Goal: Task Accomplishment & Management: Manage account settings

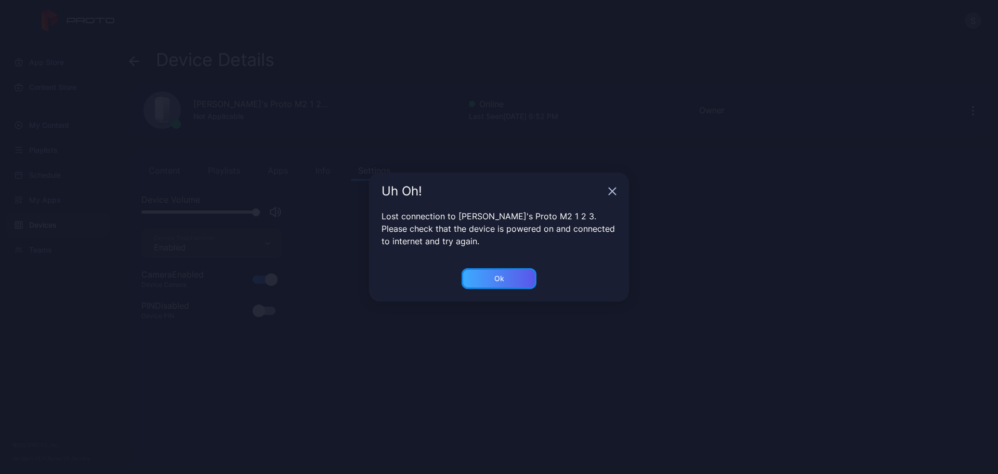
click at [495, 269] on div "Ok" at bounding box center [498, 278] width 75 height 21
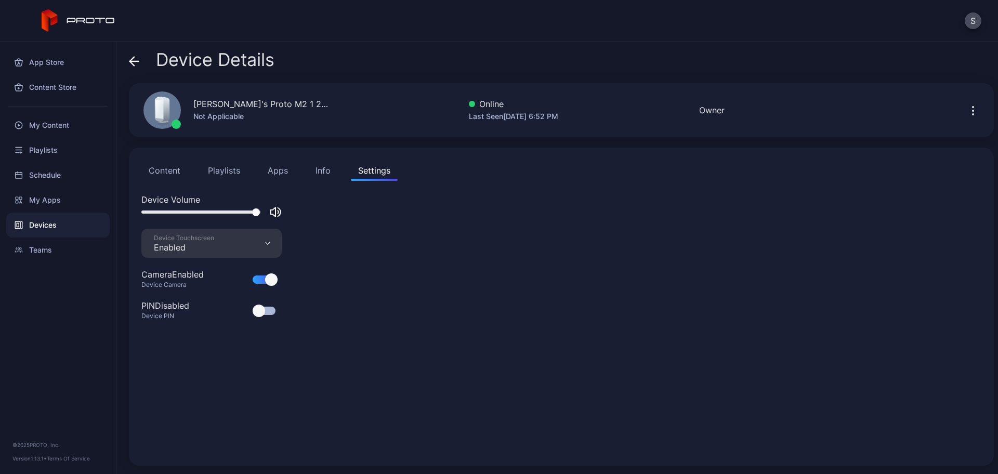
click at [165, 168] on button "Content" at bounding box center [164, 170] width 46 height 21
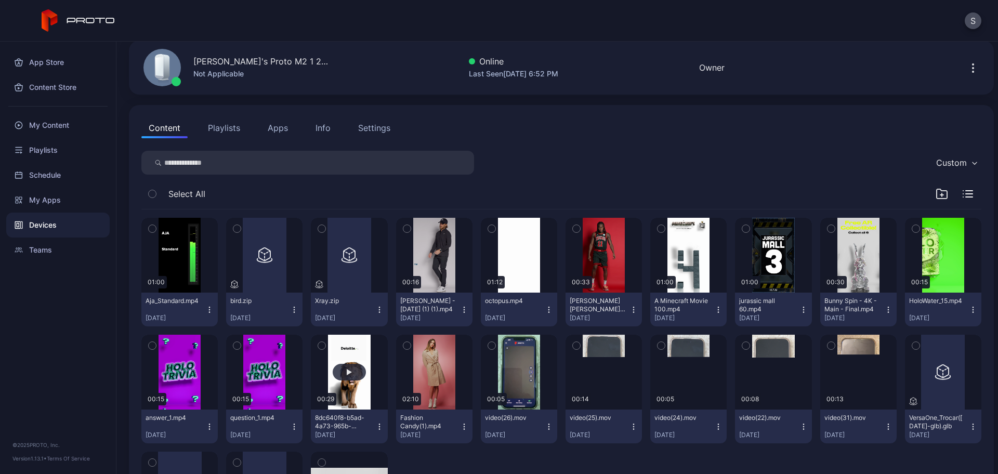
scroll to position [65, 0]
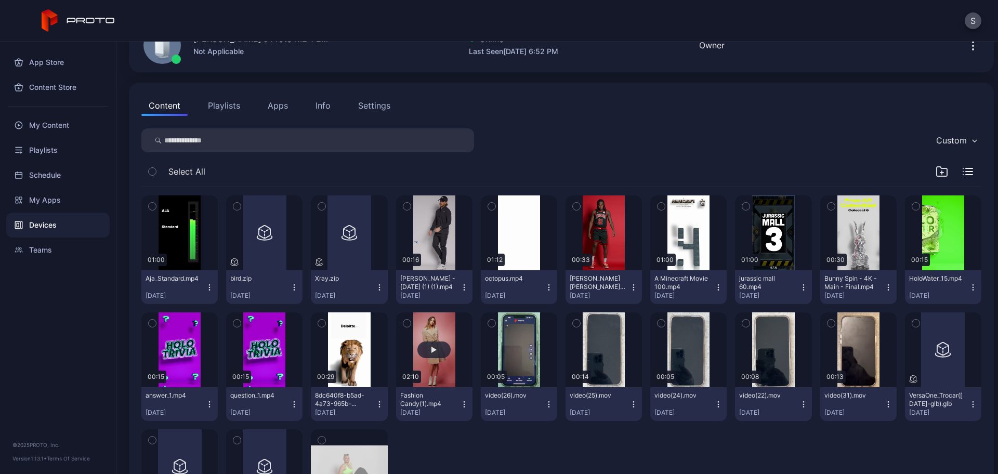
click at [413, 358] on button "button" at bounding box center [434, 349] width 76 height 75
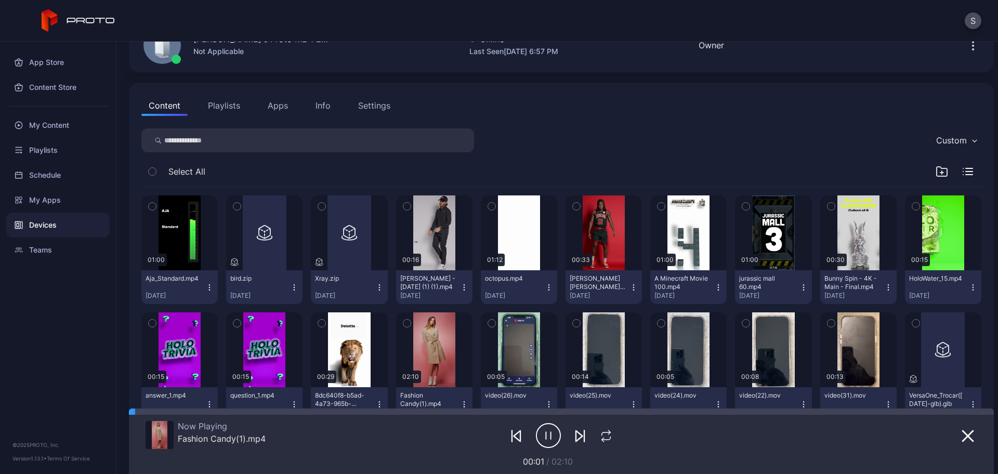
click at [363, 113] on button "Settings" at bounding box center [374, 105] width 47 height 21
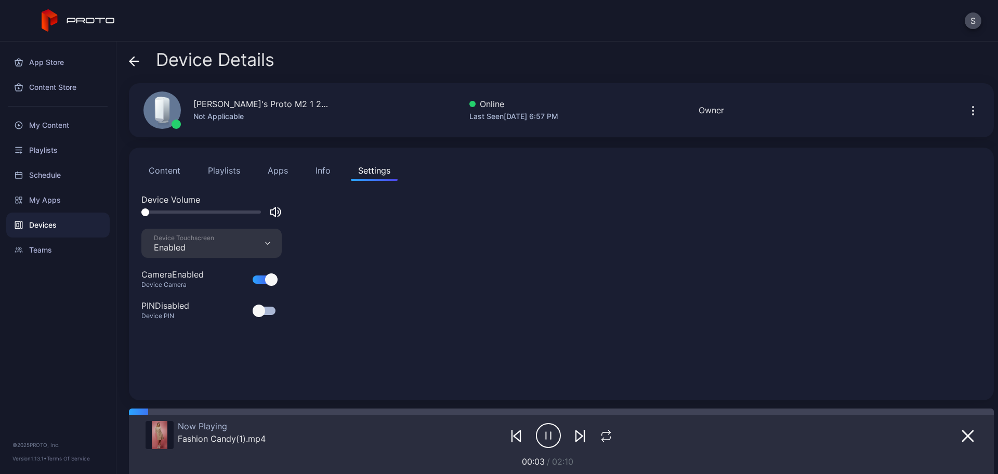
drag, startPoint x: 240, startPoint y: 212, endPoint x: 95, endPoint y: 229, distance: 145.4
click at [95, 229] on div "App Store Content Store My Content Playlists Schedule My Apps Devices Teams © 2…" at bounding box center [499, 258] width 998 height 432
drag, startPoint x: 167, startPoint y: 210, endPoint x: 174, endPoint y: 211, distance: 6.3
click at [174, 211] on div at bounding box center [201, 211] width 120 height 3
drag, startPoint x: 179, startPoint y: 211, endPoint x: 195, endPoint y: 212, distance: 16.1
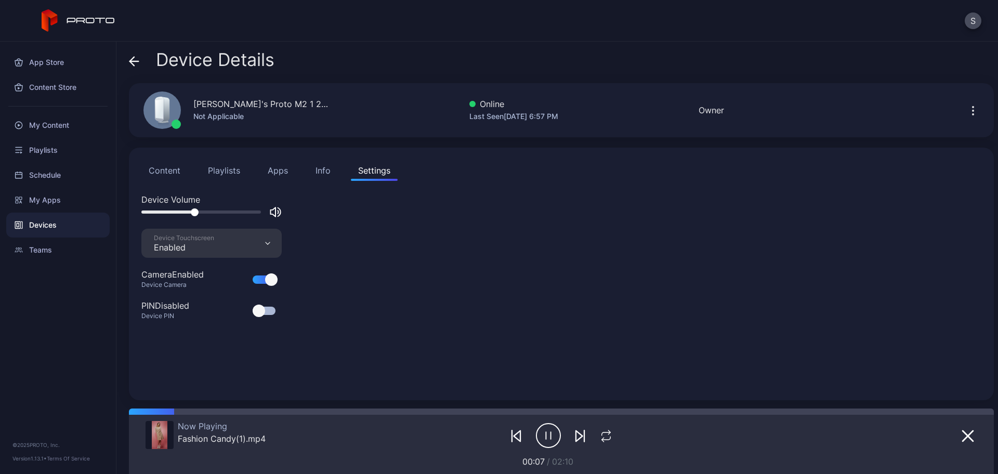
click at [195, 212] on div at bounding box center [201, 211] width 120 height 3
drag, startPoint x: 200, startPoint y: 212, endPoint x: 214, endPoint y: 213, distance: 14.0
click at [214, 213] on div at bounding box center [201, 211] width 120 height 3
drag, startPoint x: 218, startPoint y: 213, endPoint x: 261, endPoint y: 222, distance: 44.2
click at [261, 222] on div "Device Volume" at bounding box center [561, 210] width 840 height 35
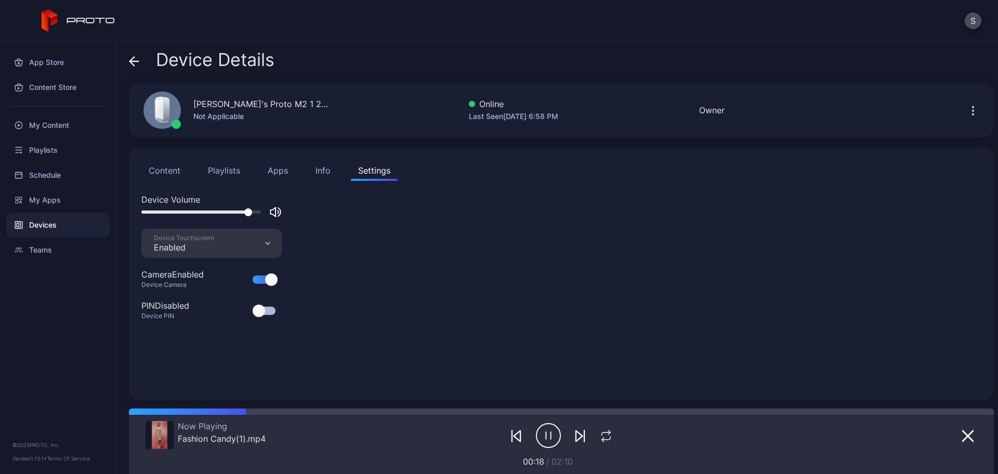
click at [246, 211] on div at bounding box center [201, 211] width 120 height 3
drag, startPoint x: 245, startPoint y: 213, endPoint x: 211, endPoint y: 216, distance: 33.9
click at [216, 216] on div at bounding box center [220, 212] width 8 height 8
drag, startPoint x: 214, startPoint y: 212, endPoint x: 203, endPoint y: 212, distance: 10.9
click at [203, 212] on div at bounding box center [205, 212] width 8 height 8
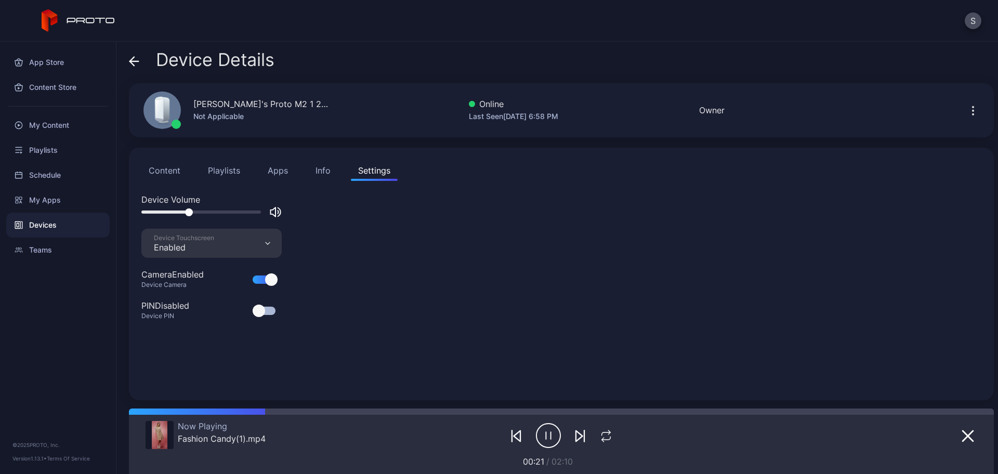
drag, startPoint x: 201, startPoint y: 212, endPoint x: 188, endPoint y: 213, distance: 13.5
click at [188, 213] on div at bounding box center [189, 212] width 8 height 8
click at [173, 213] on div at bounding box center [201, 211] width 120 height 3
drag, startPoint x: 177, startPoint y: 213, endPoint x: 198, endPoint y: 214, distance: 20.8
click at [189, 214] on div at bounding box center [185, 212] width 8 height 8
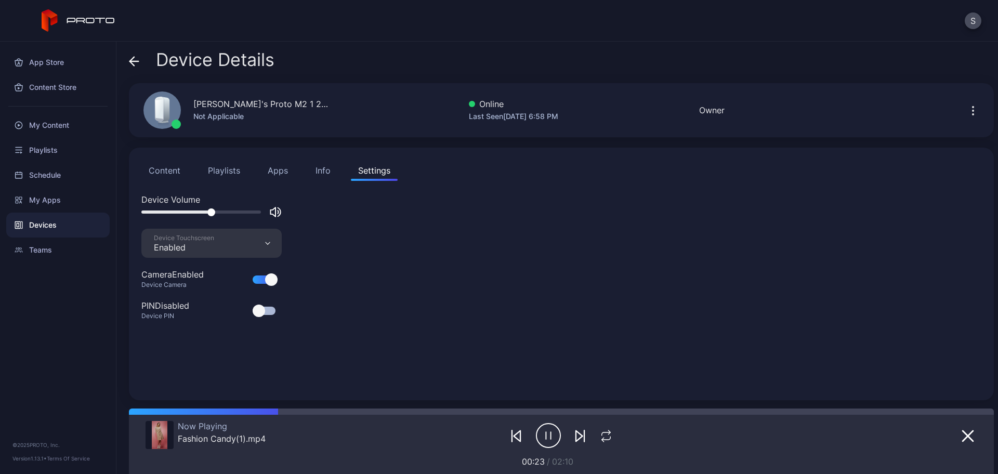
drag, startPoint x: 205, startPoint y: 212, endPoint x: 212, endPoint y: 213, distance: 6.8
click at [212, 213] on div at bounding box center [201, 211] width 120 height 3
drag, startPoint x: 216, startPoint y: 211, endPoint x: 234, endPoint y: 213, distance: 18.2
click at [234, 213] on div at bounding box center [201, 211] width 120 height 3
drag, startPoint x: 240, startPoint y: 213, endPoint x: 257, endPoint y: 215, distance: 17.8
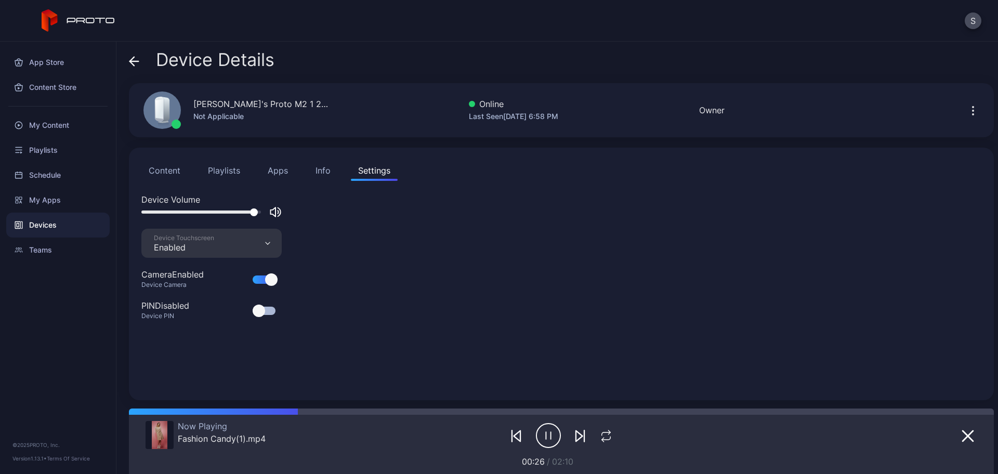
click at [257, 215] on div at bounding box center [211, 212] width 140 height 12
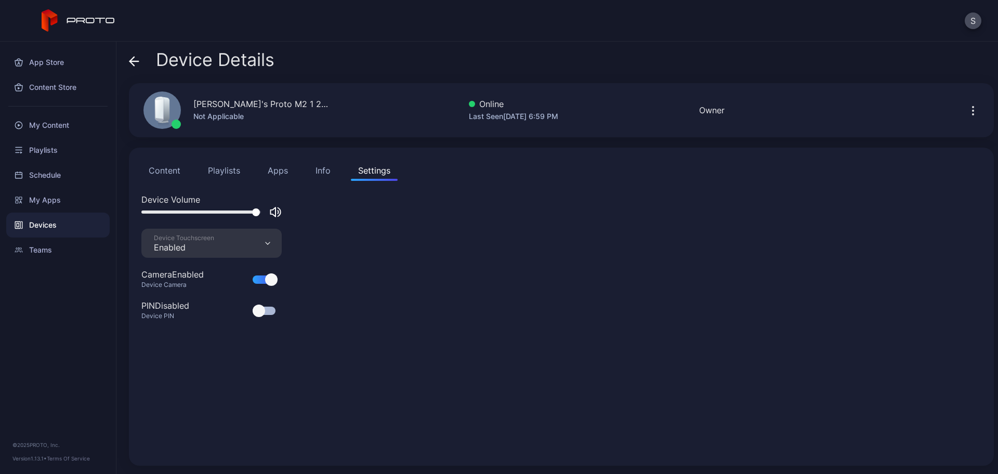
click at [968, 111] on button "button" at bounding box center [972, 110] width 17 height 21
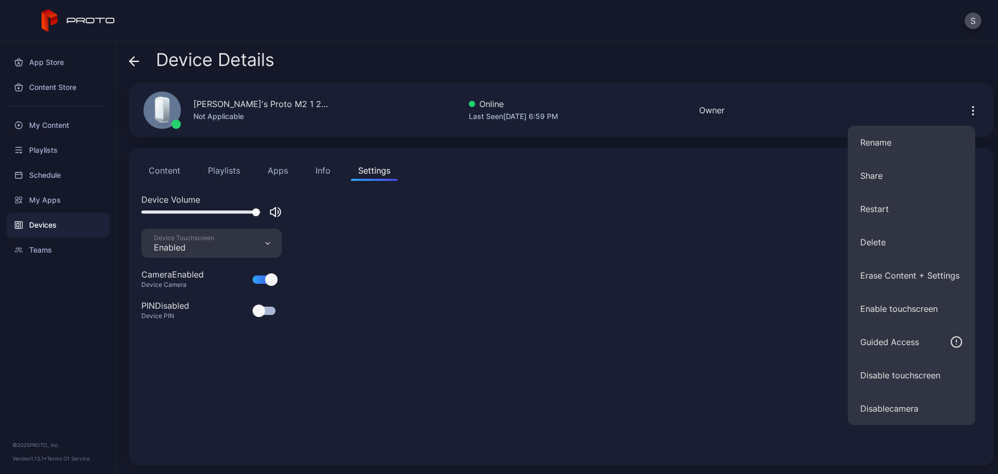
click at [133, 56] on icon at bounding box center [134, 61] width 10 height 10
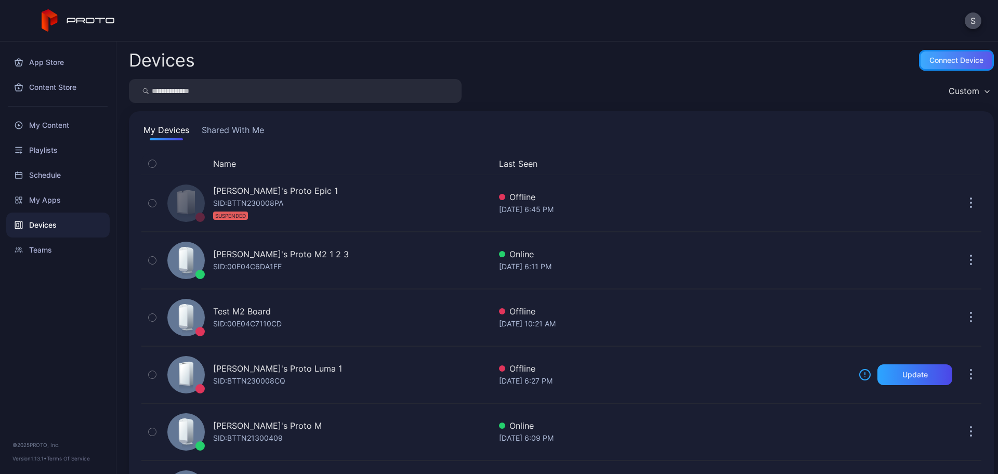
click at [965, 57] on div "Connect device" at bounding box center [956, 60] width 54 height 8
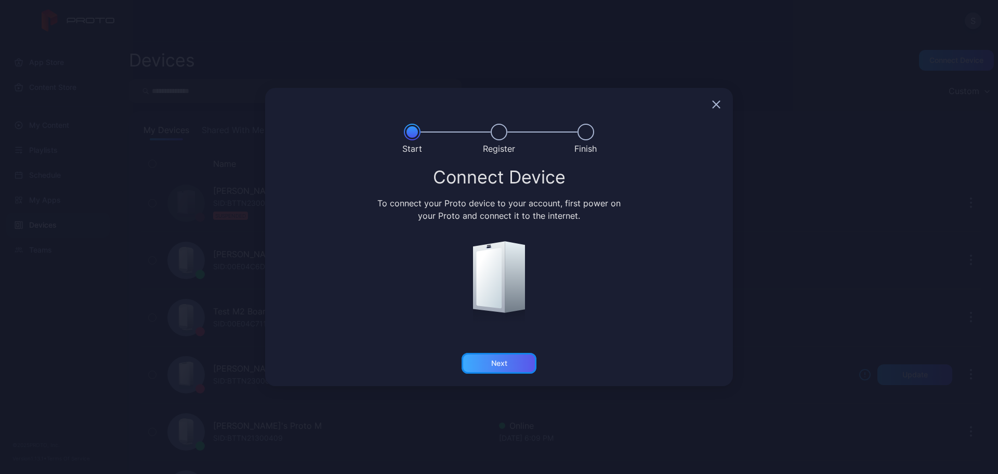
click at [495, 360] on div "Next" at bounding box center [499, 363] width 16 height 8
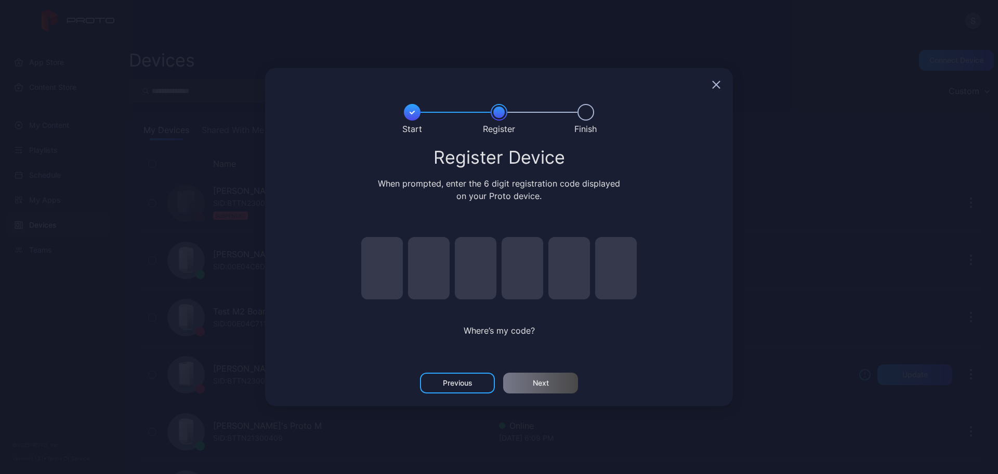
click at [367, 246] on input "pin code 1 of 6" at bounding box center [382, 268] width 42 height 62
type input "*"
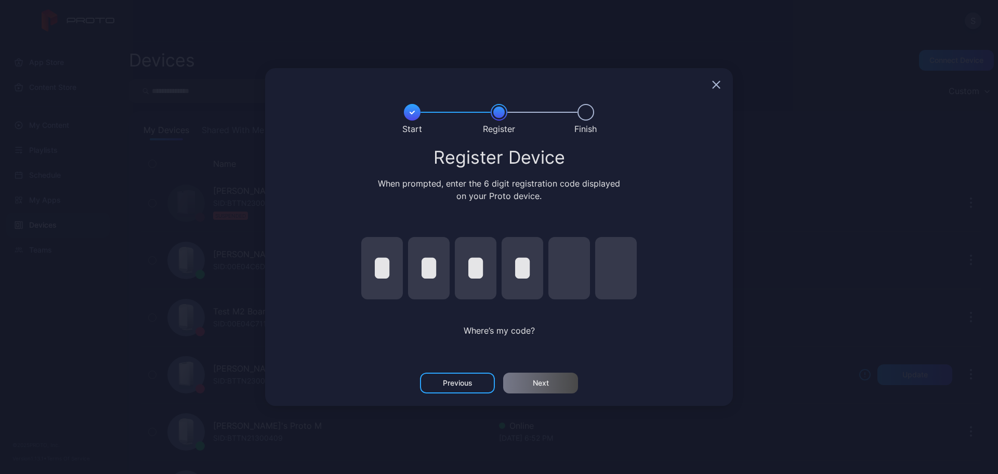
type input "*"
click at [536, 374] on div "Next" at bounding box center [540, 383] width 75 height 21
click at [440, 283] on input "*" at bounding box center [429, 268] width 42 height 62
type input "*"
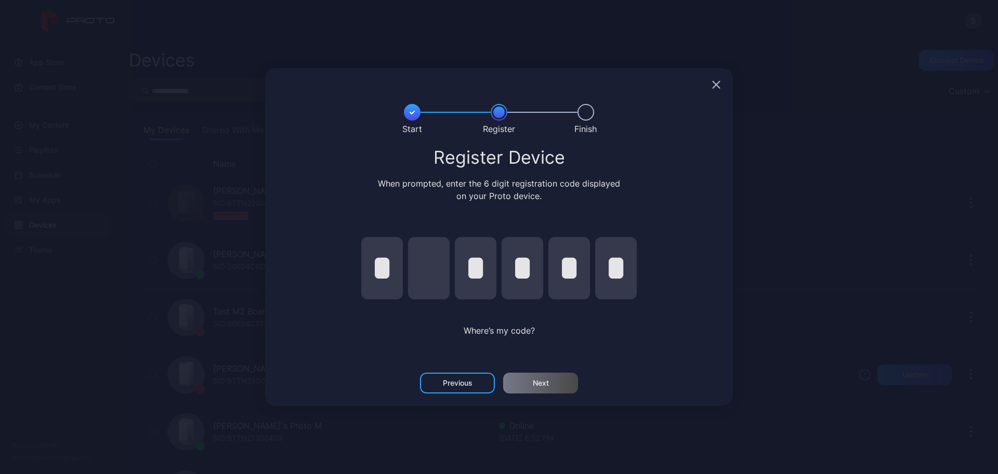
type input "*"
click at [529, 376] on div "Next" at bounding box center [540, 383] width 75 height 21
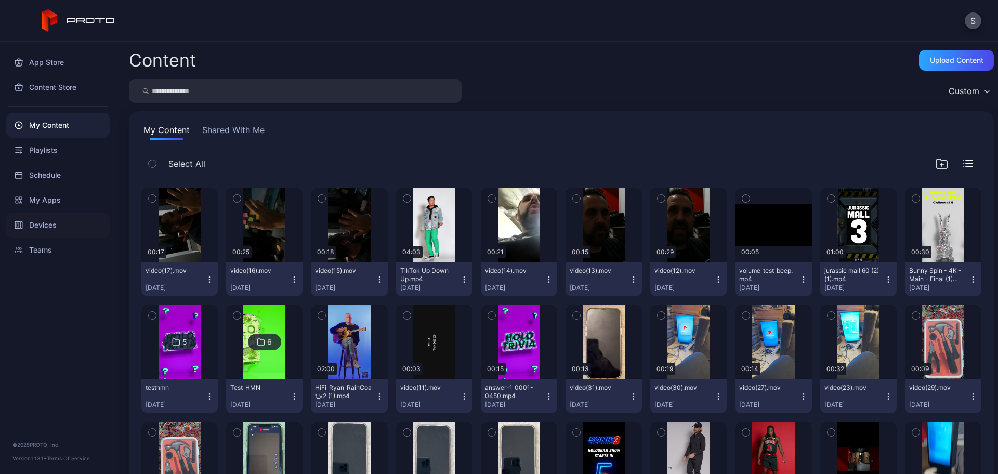
click at [34, 228] on div "Devices" at bounding box center [57, 225] width 103 height 25
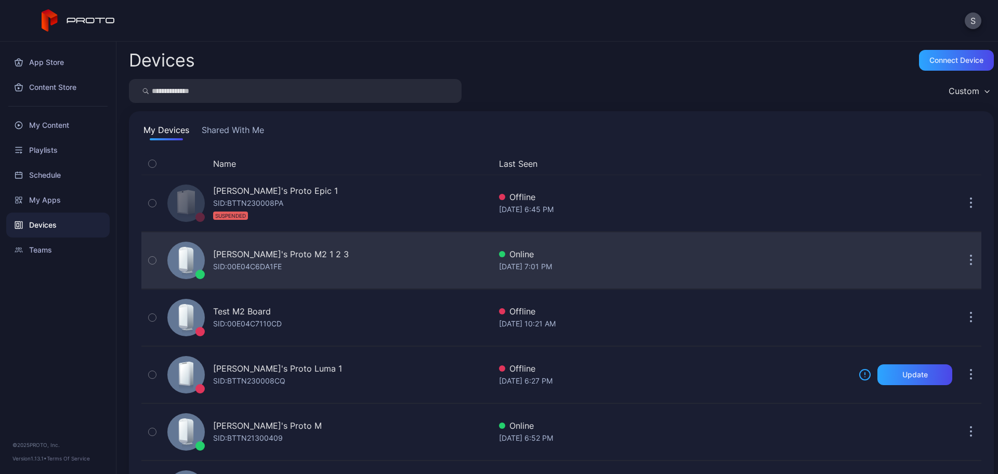
click at [265, 263] on div "SID: 00E04C6DA1FE" at bounding box center [247, 266] width 69 height 12
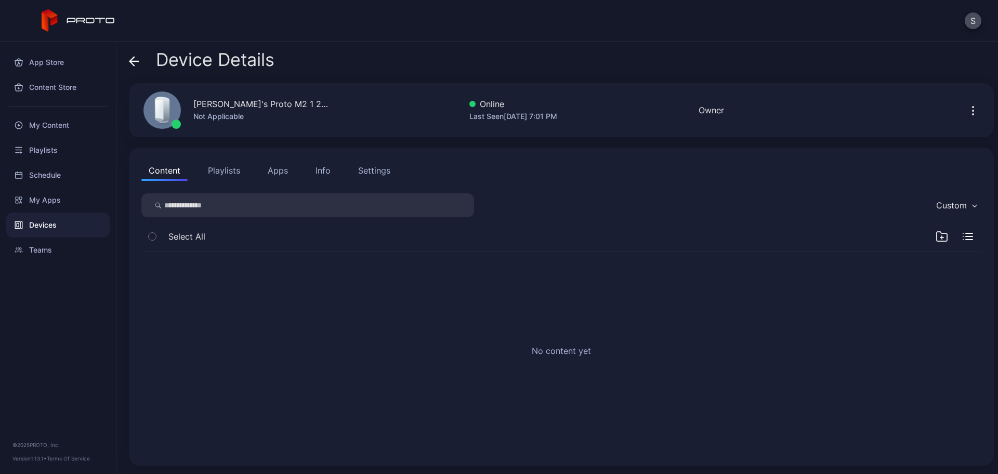
click at [385, 173] on div "Settings" at bounding box center [374, 170] width 32 height 12
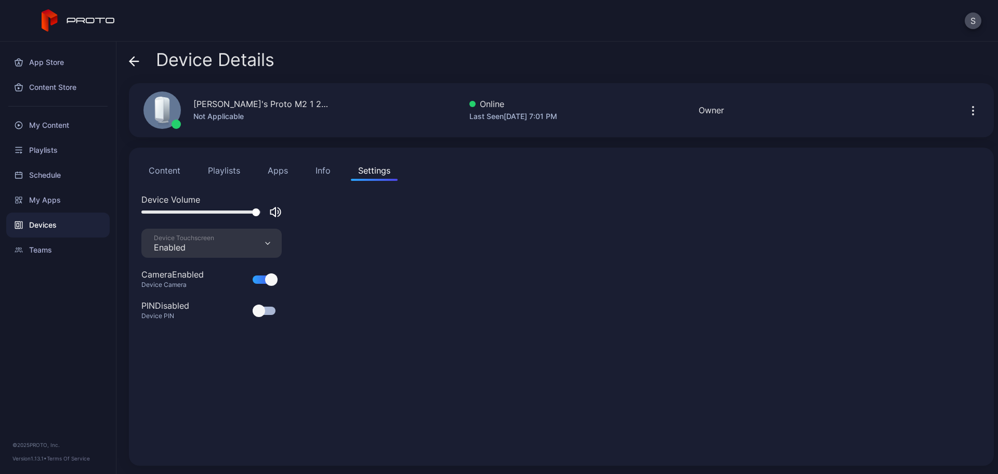
click at [238, 209] on div at bounding box center [211, 212] width 140 height 12
click at [226, 210] on div at bounding box center [201, 211] width 120 height 3
drag, startPoint x: 226, startPoint y: 210, endPoint x: 197, endPoint y: 214, distance: 28.3
click at [197, 214] on div at bounding box center [198, 212] width 8 height 8
drag, startPoint x: 197, startPoint y: 214, endPoint x: 189, endPoint y: 214, distance: 8.8
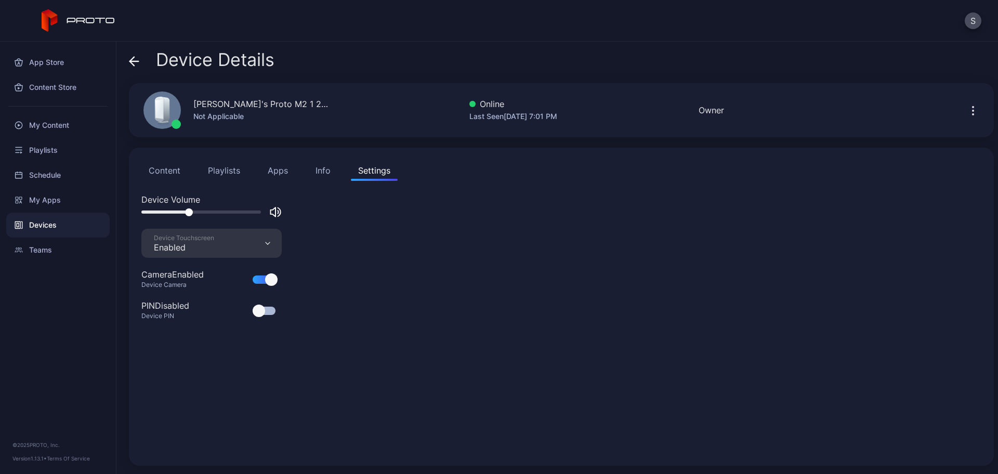
click at [189, 214] on div at bounding box center [189, 212] width 8 height 8
drag, startPoint x: 189, startPoint y: 214, endPoint x: 218, endPoint y: 217, distance: 29.3
drag, startPoint x: 218, startPoint y: 217, endPoint x: 192, endPoint y: 205, distance: 28.1
click at [192, 205] on div "Device Volume" at bounding box center [561, 199] width 840 height 12
click at [165, 213] on div at bounding box center [201, 211] width 120 height 3
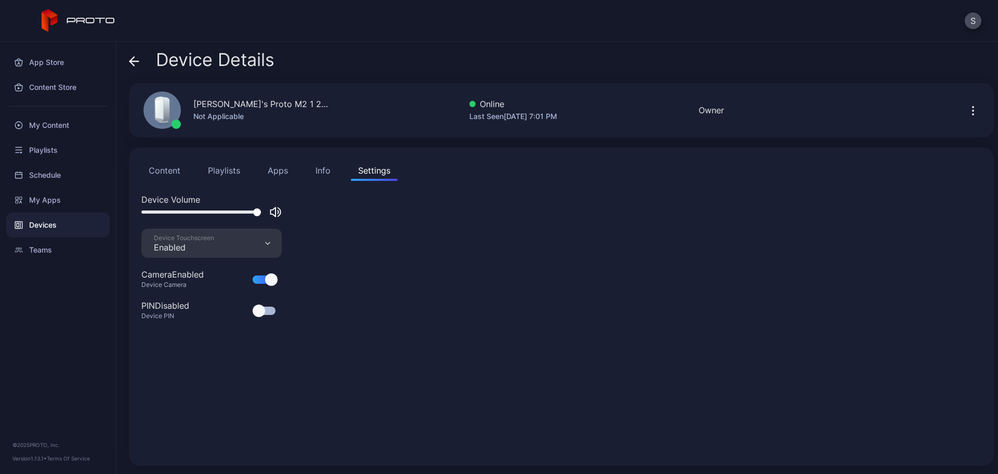
drag, startPoint x: 165, startPoint y: 213, endPoint x: 317, endPoint y: 230, distance: 153.7
click at [317, 230] on div "Device Volume Device Touchscreen Enabled Camera Enabled Device Camera PIN Disab…" at bounding box center [561, 323] width 840 height 260
click at [247, 210] on div at bounding box center [201, 211] width 120 height 3
drag, startPoint x: 247, startPoint y: 210, endPoint x: 150, endPoint y: 217, distance: 97.4
click at [150, 217] on div at bounding box center [211, 212] width 140 height 12
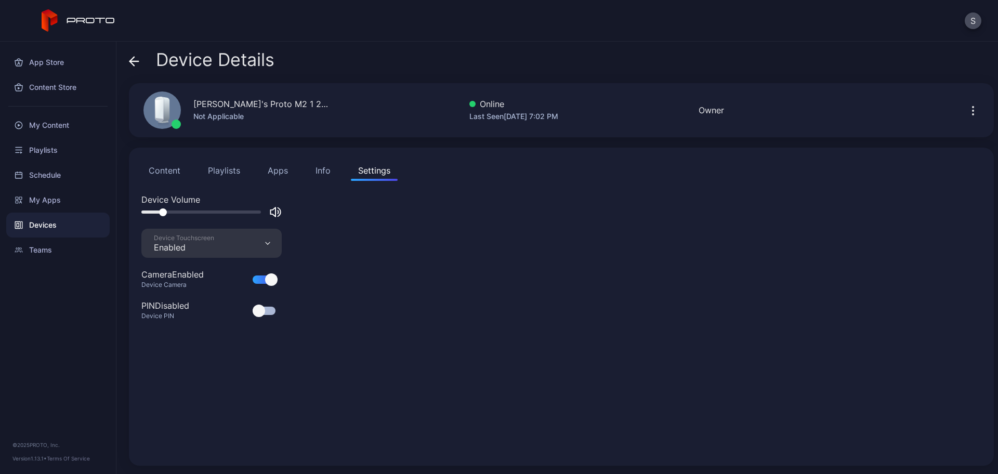
click at [163, 210] on div at bounding box center [201, 211] width 120 height 3
drag, startPoint x: 163, startPoint y: 210, endPoint x: 317, endPoint y: 237, distance: 157.2
click at [317, 237] on div "Device Volume Device Touchscreen Enabled Camera Enabled Device Camera PIN Disab…" at bounding box center [561, 323] width 840 height 260
drag, startPoint x: 235, startPoint y: 214, endPoint x: 247, endPoint y: 206, distance: 13.8
click at [247, 206] on div at bounding box center [211, 212] width 140 height 12
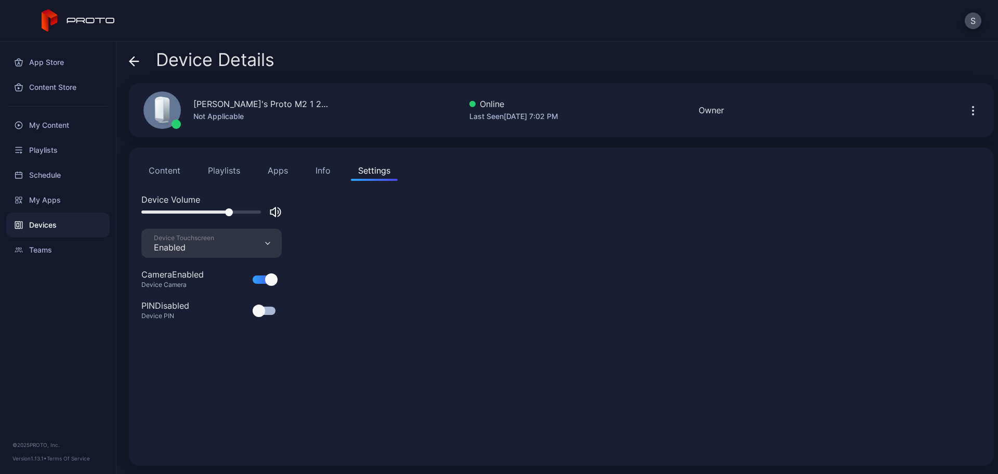
click at [229, 211] on div at bounding box center [201, 211] width 120 height 3
drag, startPoint x: 229, startPoint y: 211, endPoint x: 299, endPoint y: 228, distance: 72.2
click at [296, 232] on div "Device Volume Device Touchscreen Enabled Camera Enabled Device Camera PIN Disab…" at bounding box center [561, 323] width 840 height 260
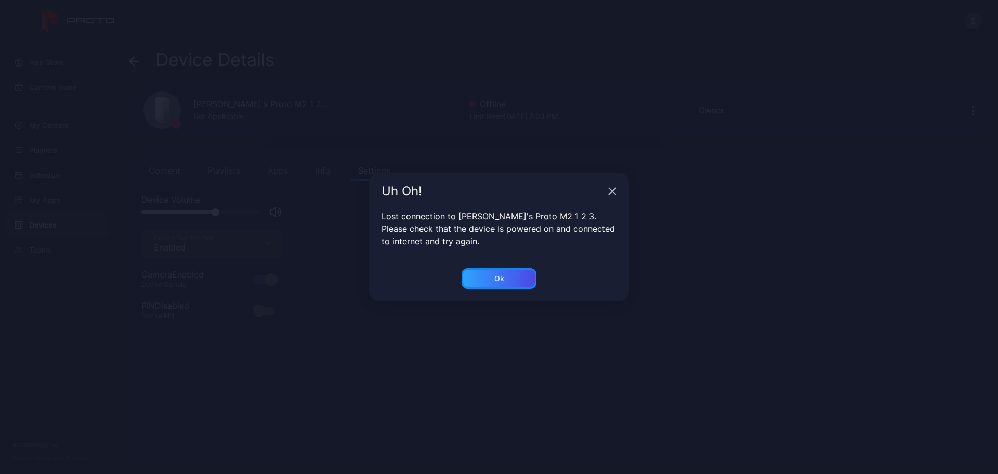
click at [483, 275] on div "Ok" at bounding box center [498, 278] width 75 height 21
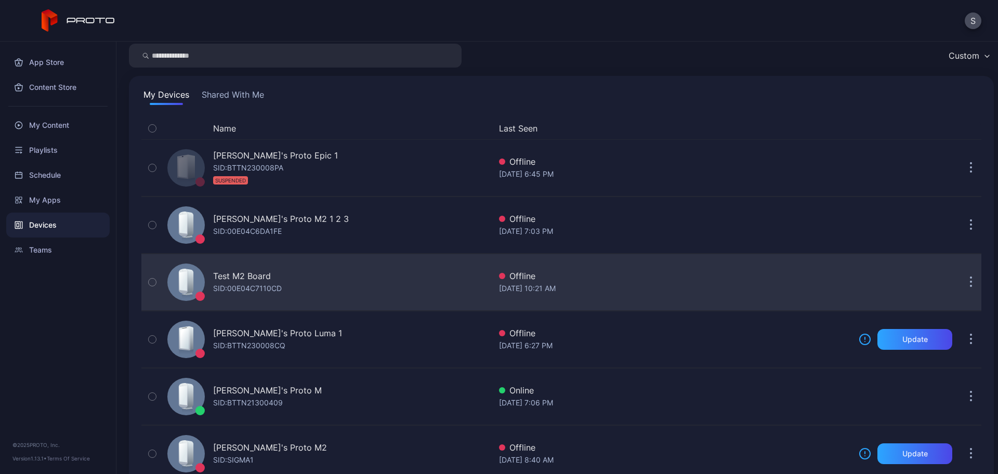
scroll to position [65, 0]
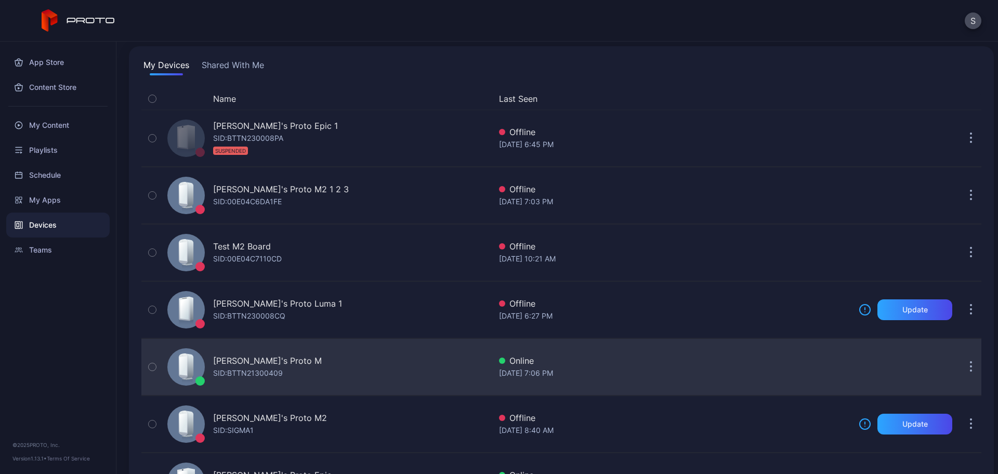
click at [258, 357] on div "[PERSON_NAME]'s Proto M" at bounding box center [267, 360] width 109 height 12
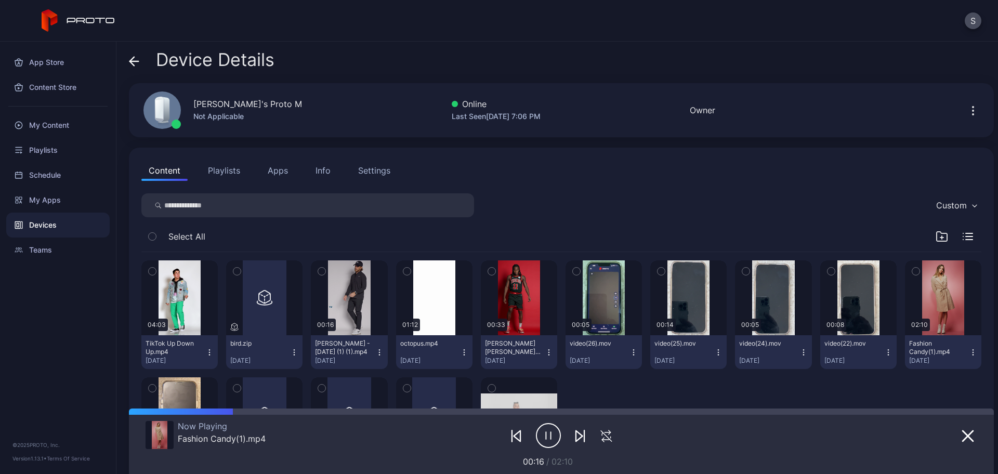
click at [368, 167] on div "Settings" at bounding box center [374, 170] width 32 height 12
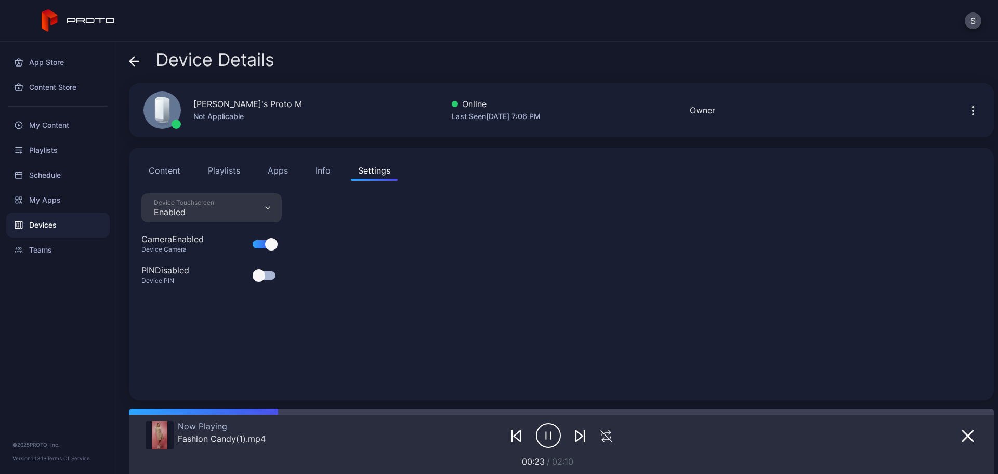
click at [324, 168] on div "Info" at bounding box center [322, 170] width 15 height 12
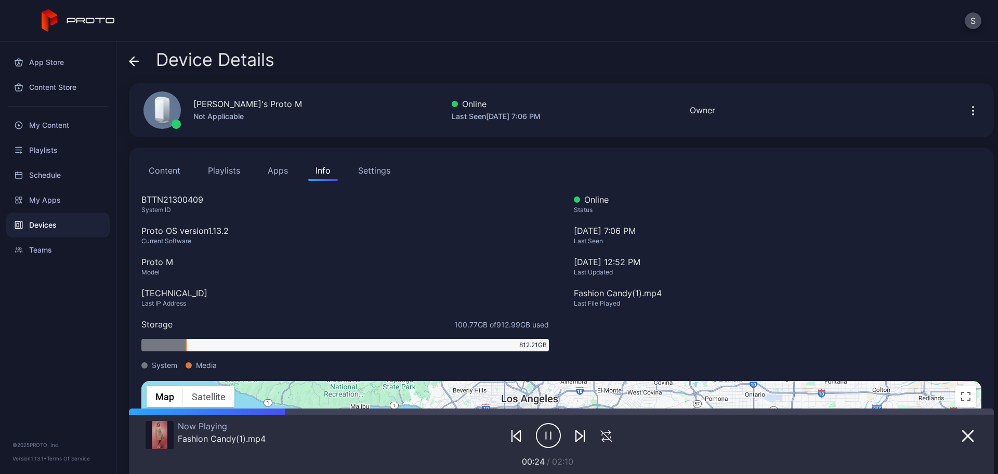
click at [369, 168] on div "Settings" at bounding box center [374, 170] width 32 height 12
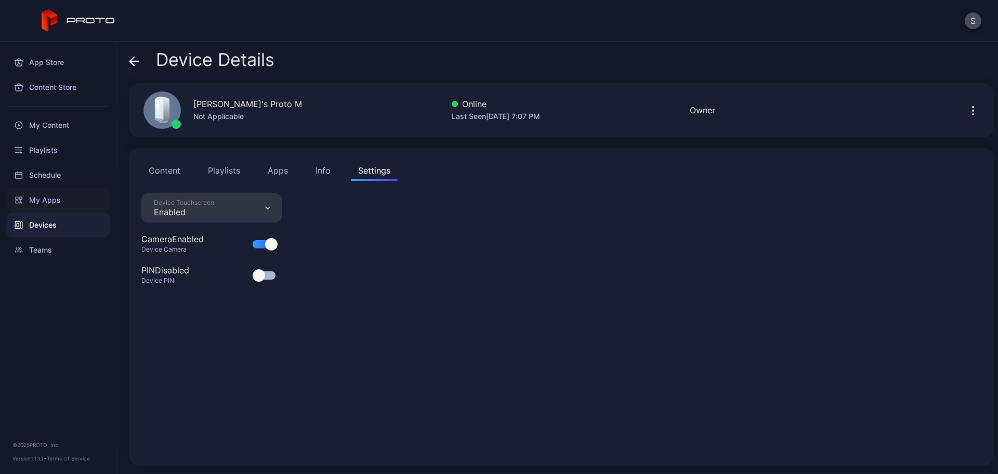
click at [70, 196] on div "My Apps" at bounding box center [57, 200] width 103 height 25
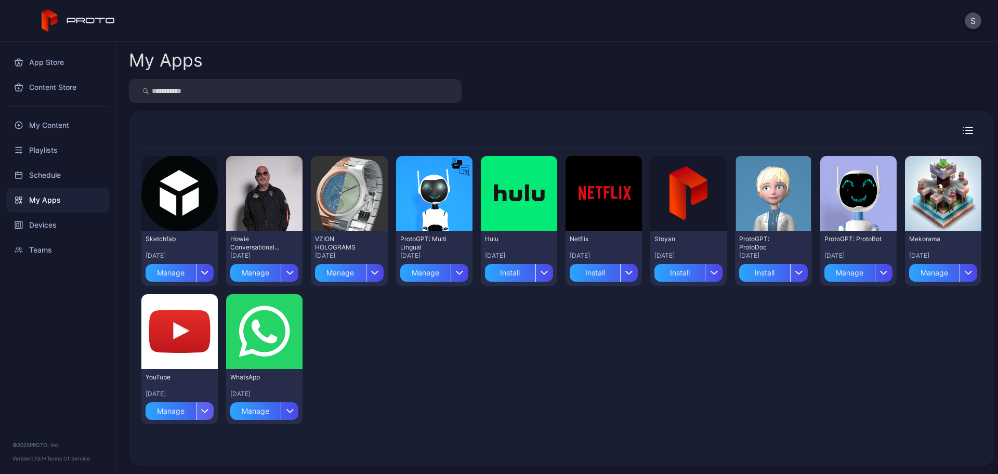
click at [197, 413] on div "button" at bounding box center [205, 411] width 18 height 18
click at [200, 344] on button "Install" at bounding box center [179, 342] width 88 height 33
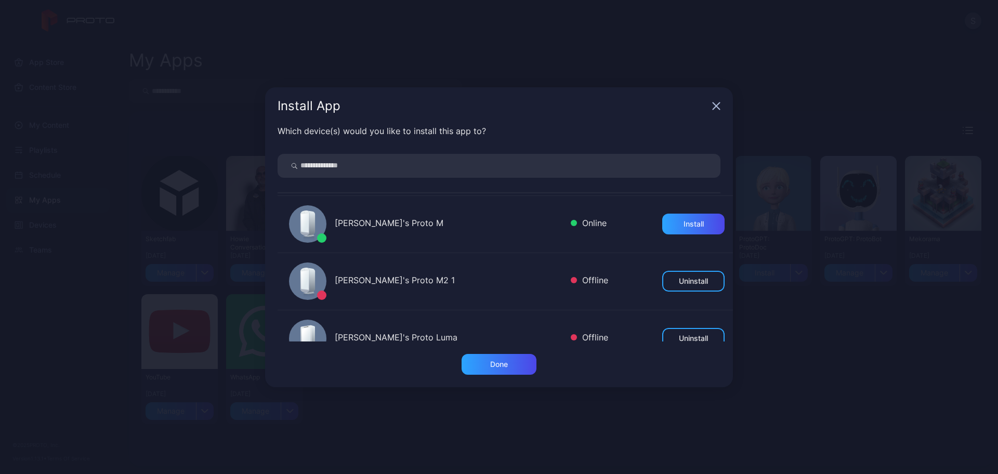
scroll to position [390, 0]
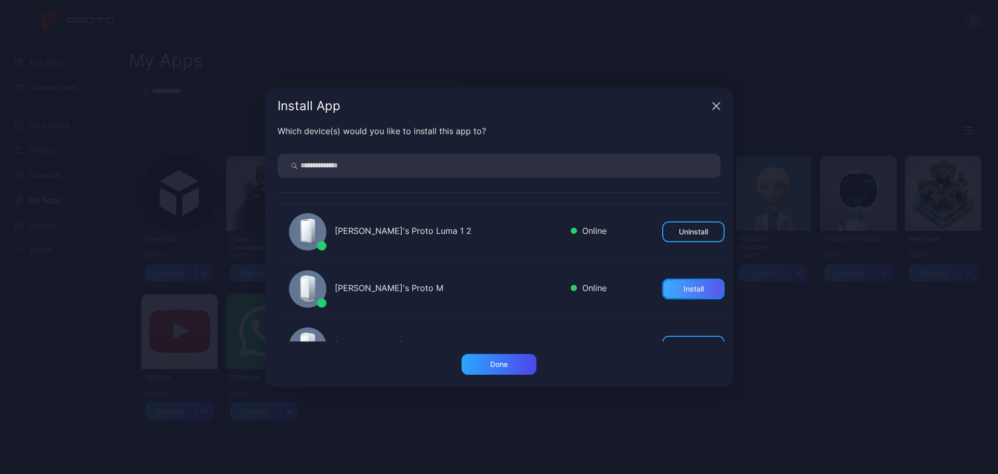
click at [683, 286] on div "Install" at bounding box center [693, 289] width 20 height 8
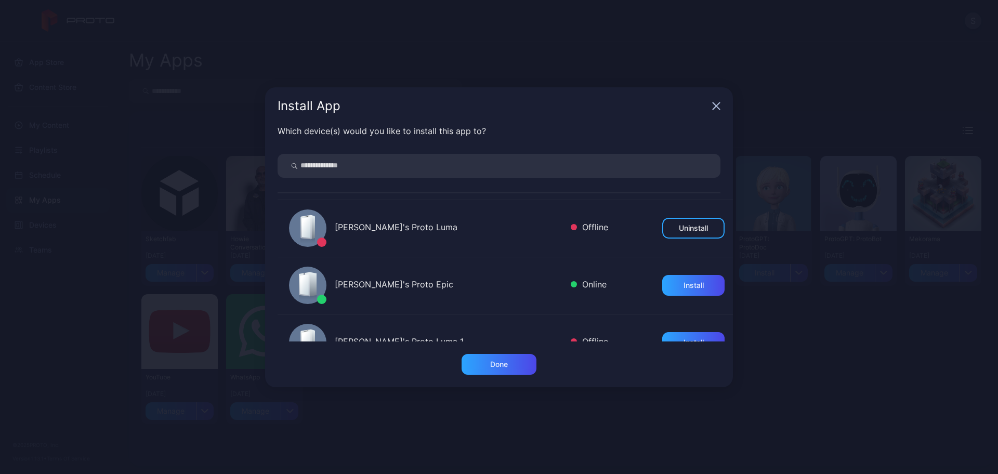
scroll to position [595, 0]
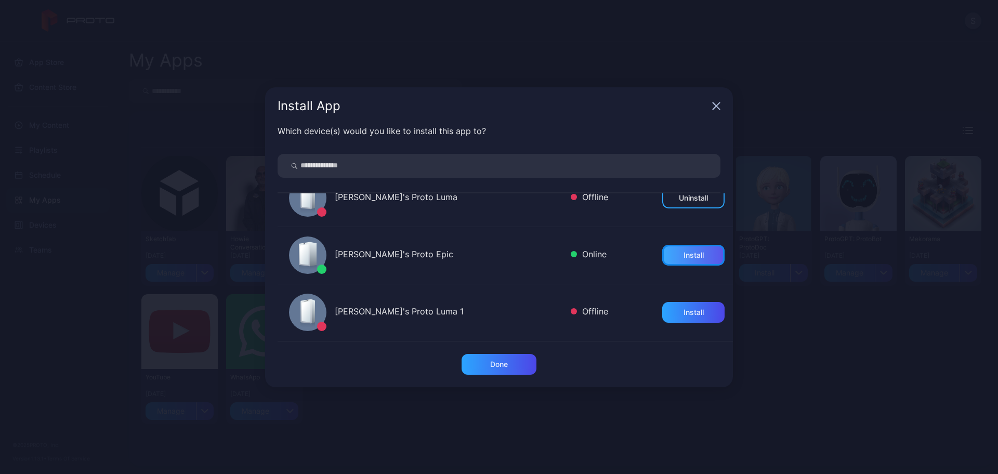
click at [683, 257] on div "Install" at bounding box center [693, 255] width 20 height 8
click at [715, 108] on icon "button" at bounding box center [716, 106] width 8 height 8
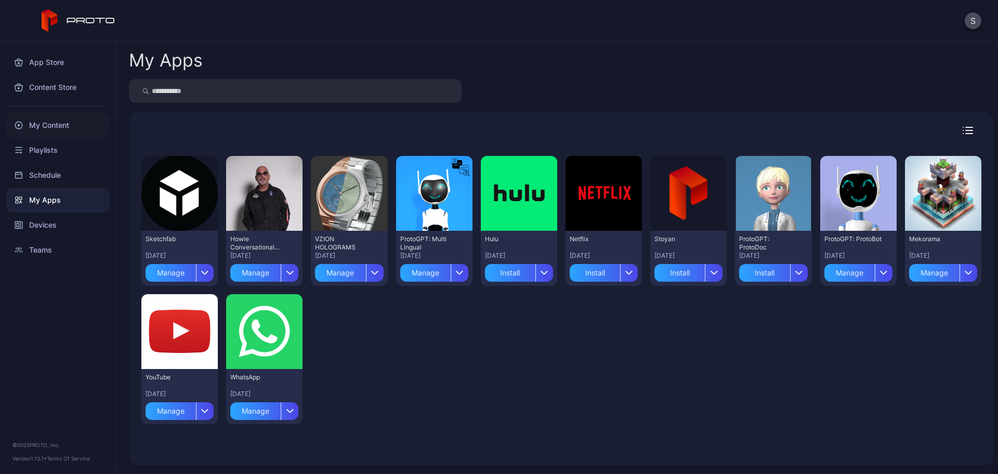
click at [62, 126] on div "My Content" at bounding box center [57, 125] width 103 height 25
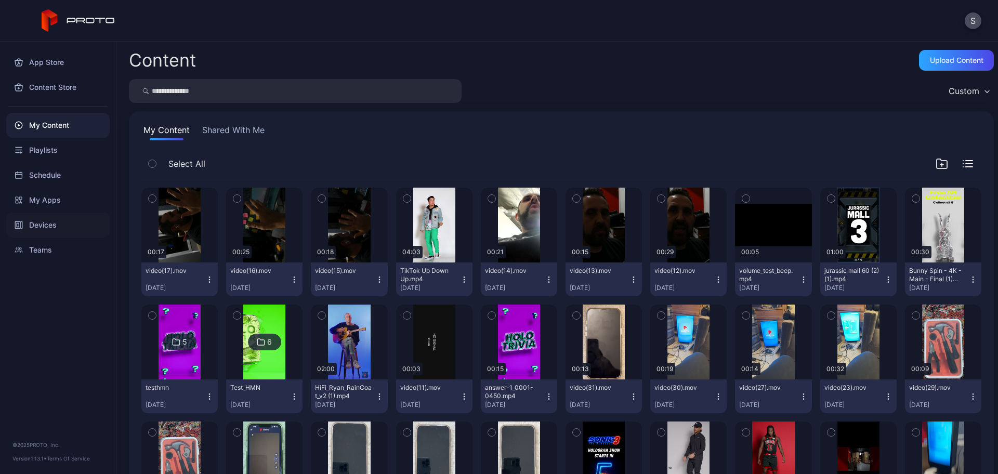
click at [52, 222] on div "Devices" at bounding box center [57, 225] width 103 height 25
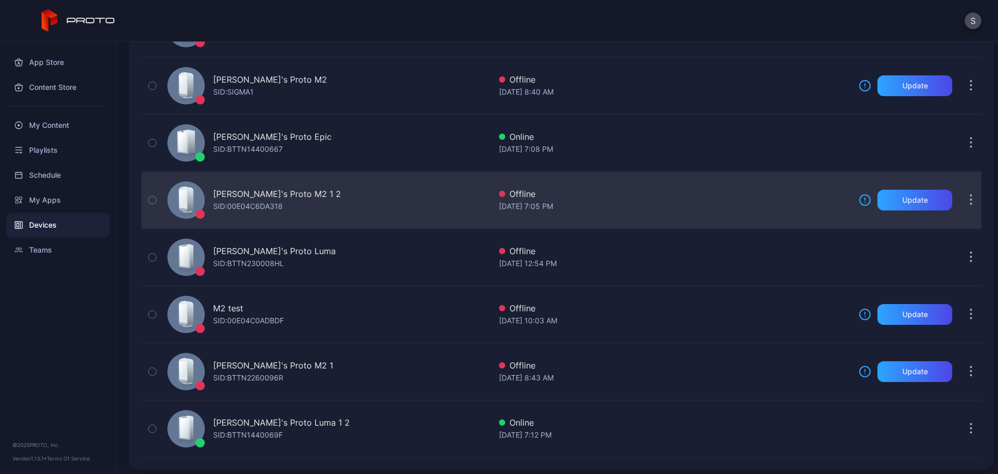
scroll to position [407, 0]
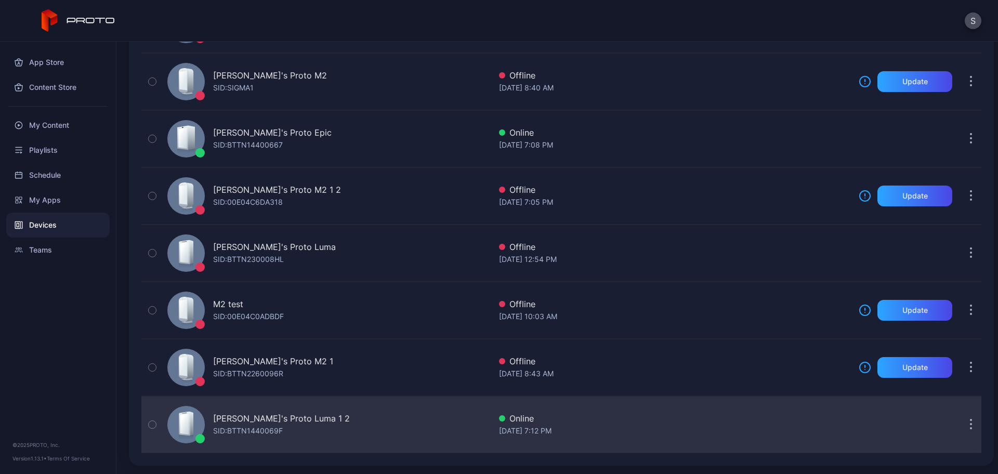
click at [359, 416] on div "Stoyan's Proto Luma 1 2 SID: BTTN1440069F" at bounding box center [326, 425] width 327 height 52
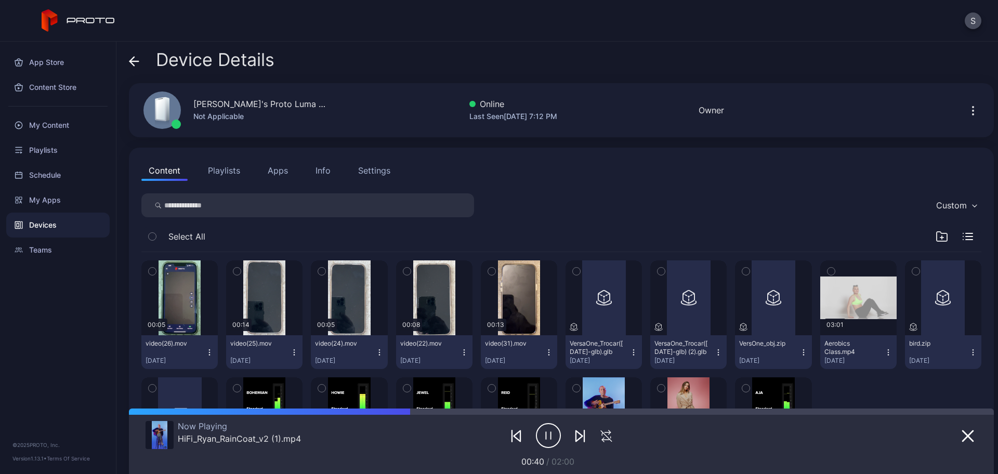
click at [372, 171] on div "Settings" at bounding box center [374, 170] width 32 height 12
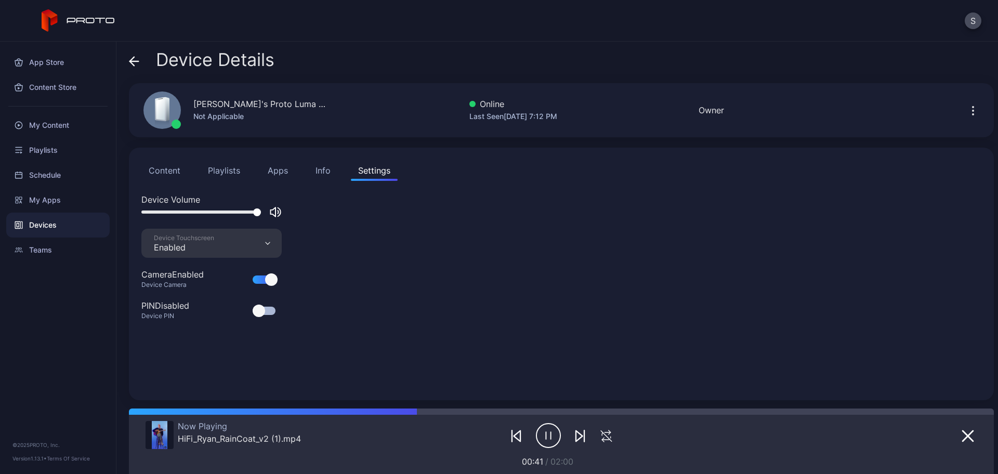
click at [243, 211] on div at bounding box center [201, 211] width 120 height 3
click at [230, 211] on div at bounding box center [201, 211] width 120 height 3
click at [219, 211] on div at bounding box center [201, 211] width 120 height 3
click at [215, 211] on div at bounding box center [219, 212] width 8 height 8
drag, startPoint x: 206, startPoint y: 211, endPoint x: 181, endPoint y: 215, distance: 25.3
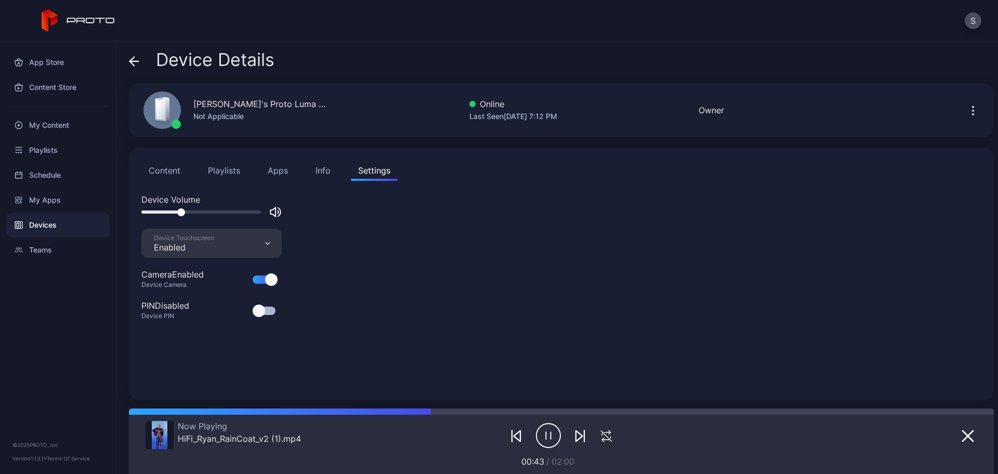
click at [181, 214] on div at bounding box center [201, 211] width 120 height 3
drag, startPoint x: 181, startPoint y: 213, endPoint x: 167, endPoint y: 213, distance: 14.0
click at [173, 213] on div at bounding box center [177, 212] width 8 height 8
click at [166, 211] on div at bounding box center [165, 212] width 8 height 8
drag, startPoint x: 171, startPoint y: 211, endPoint x: 329, endPoint y: 227, distance: 158.7
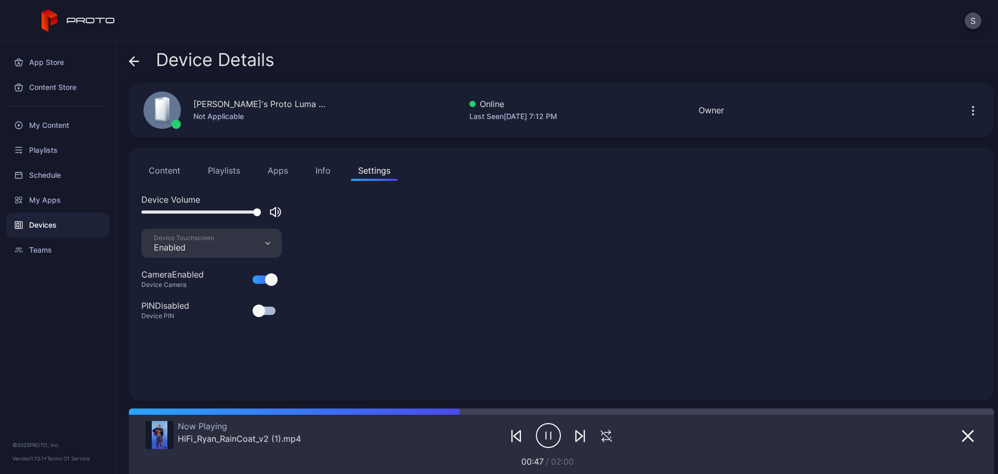
click at [329, 226] on div "Device Volume" at bounding box center [561, 210] width 840 height 35
click at [281, 211] on icon "button" at bounding box center [279, 212] width 3 height 9
click at [277, 211] on icon "button" at bounding box center [275, 212] width 12 height 12
click at [253, 213] on div at bounding box center [257, 212] width 8 height 8
drag, startPoint x: 247, startPoint y: 213, endPoint x: 223, endPoint y: 212, distance: 23.9
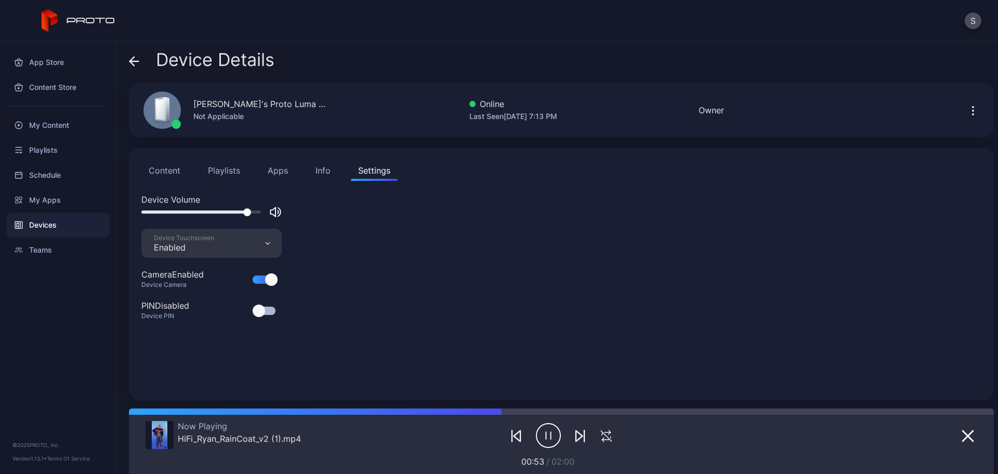
click at [223, 212] on div at bounding box center [201, 211] width 120 height 3
drag, startPoint x: 211, startPoint y: 212, endPoint x: 324, endPoint y: 223, distance: 113.3
click at [319, 222] on div "Device Volume" at bounding box center [561, 210] width 840 height 35
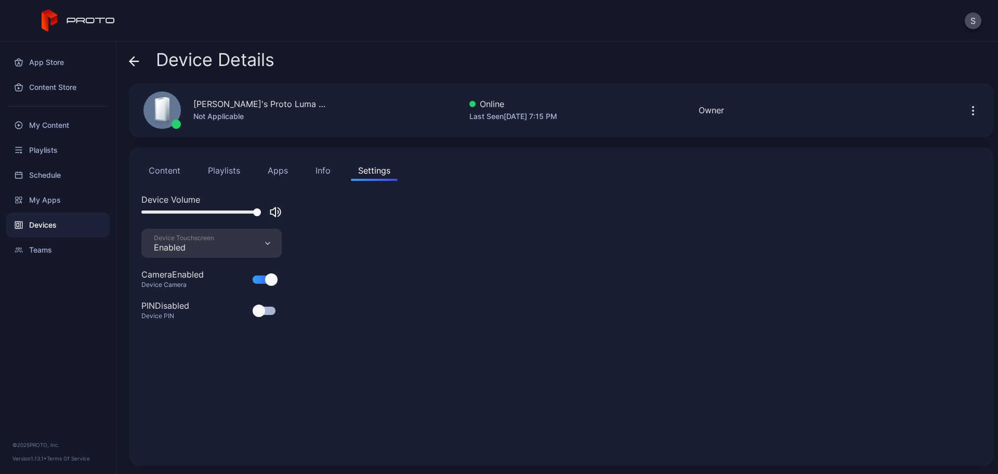
click at [210, 208] on div at bounding box center [211, 212] width 140 height 12
click at [208, 212] on div at bounding box center [201, 211] width 120 height 3
drag, startPoint x: 197, startPoint y: 212, endPoint x: 178, endPoint y: 212, distance: 19.2
click at [178, 212] on div at bounding box center [201, 211] width 120 height 3
drag, startPoint x: 175, startPoint y: 212, endPoint x: 156, endPoint y: 212, distance: 19.2
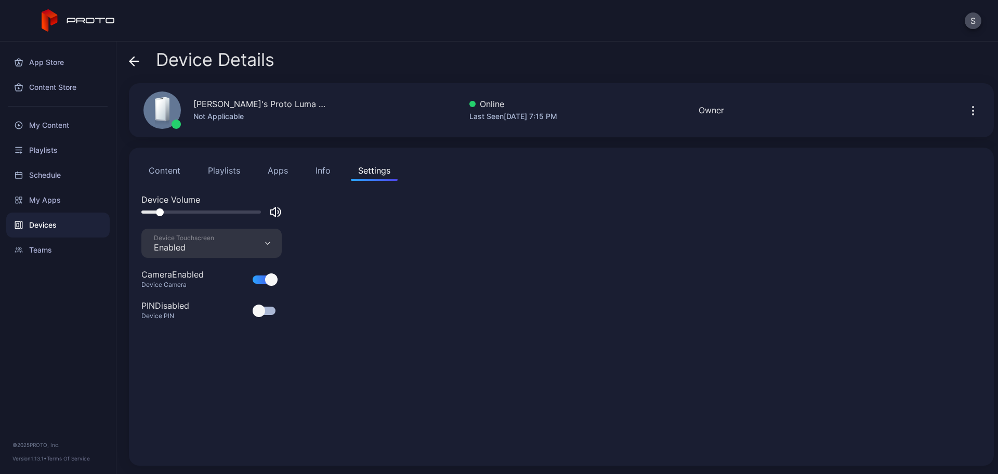
click at [156, 212] on div at bounding box center [160, 212] width 8 height 8
drag, startPoint x: 156, startPoint y: 212, endPoint x: 189, endPoint y: 212, distance: 33.3
click at [169, 212] on div at bounding box center [166, 212] width 8 height 8
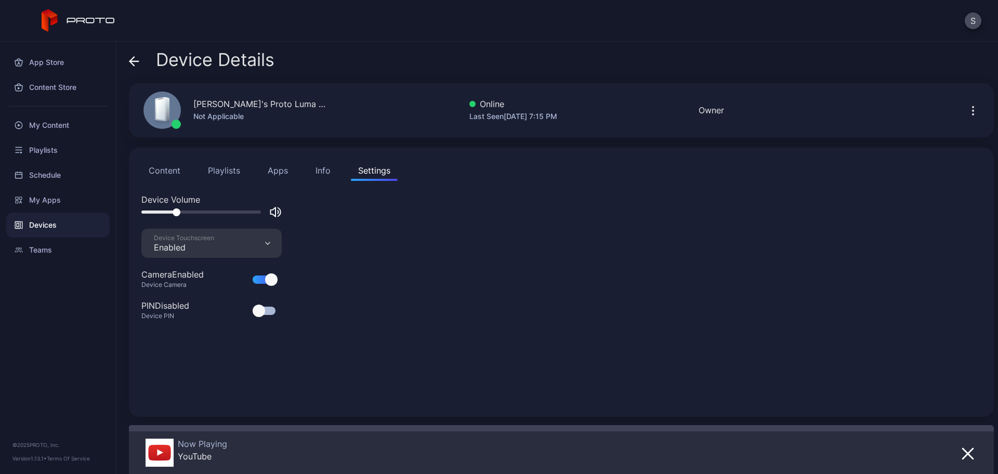
drag, startPoint x: 196, startPoint y: 206, endPoint x: 212, endPoint y: 216, distance: 18.6
click at [212, 216] on div at bounding box center [211, 212] width 140 height 12
drag, startPoint x: 213, startPoint y: 214, endPoint x: 240, endPoint y: 211, distance: 27.1
click at [237, 212] on div at bounding box center [211, 212] width 140 height 12
click at [239, 210] on div at bounding box center [201, 211] width 120 height 3
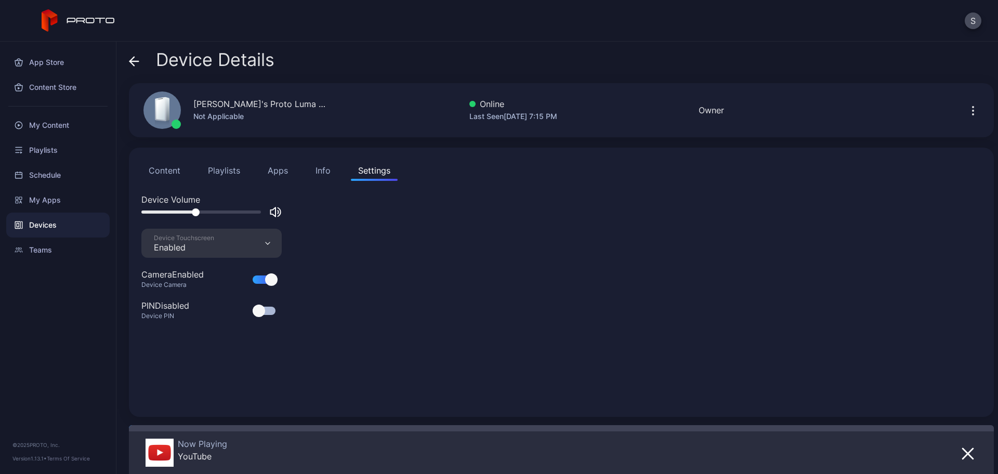
drag, startPoint x: 239, startPoint y: 211, endPoint x: 190, endPoint y: 211, distance: 48.8
click at [192, 211] on div at bounding box center [196, 212] width 8 height 8
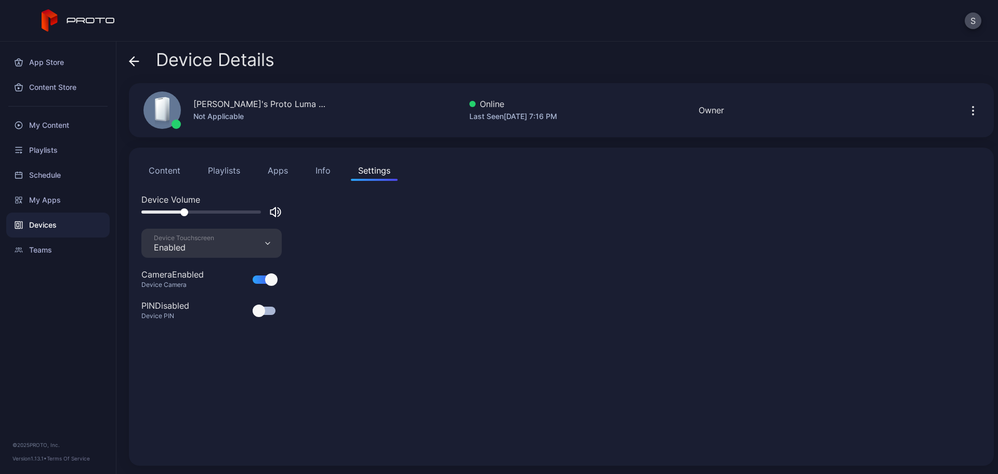
click at [130, 61] on icon at bounding box center [132, 61] width 4 height 9
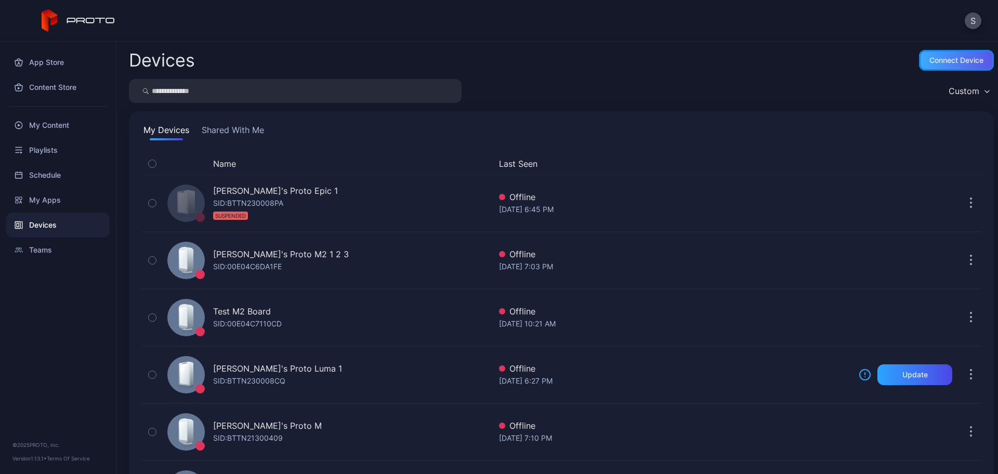
click at [957, 57] on div "Connect device" at bounding box center [956, 60] width 54 height 8
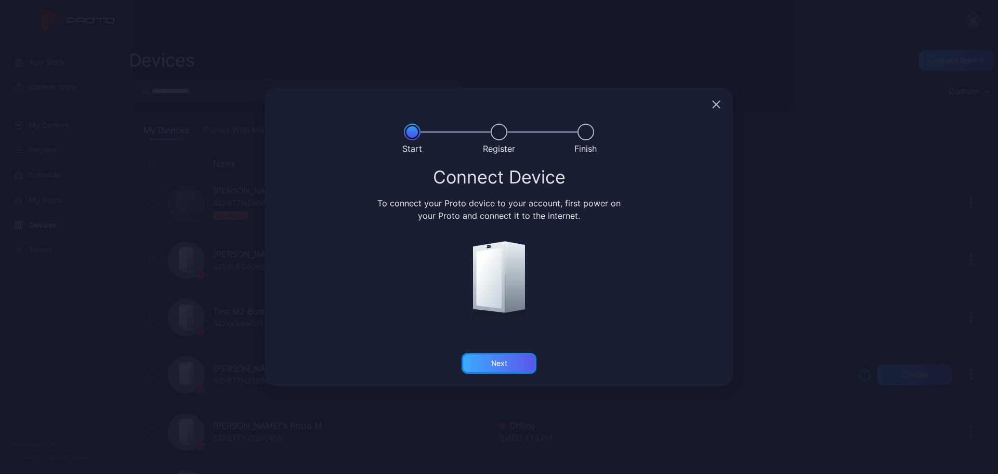
click at [510, 365] on div "Next" at bounding box center [498, 363] width 75 height 21
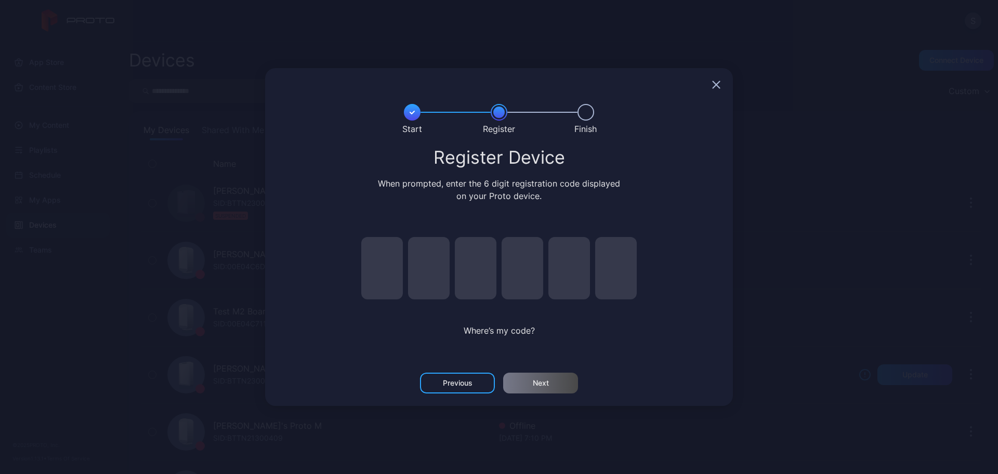
click at [395, 276] on input "pin code 1 of 6" at bounding box center [382, 268] width 42 height 62
type input "*"
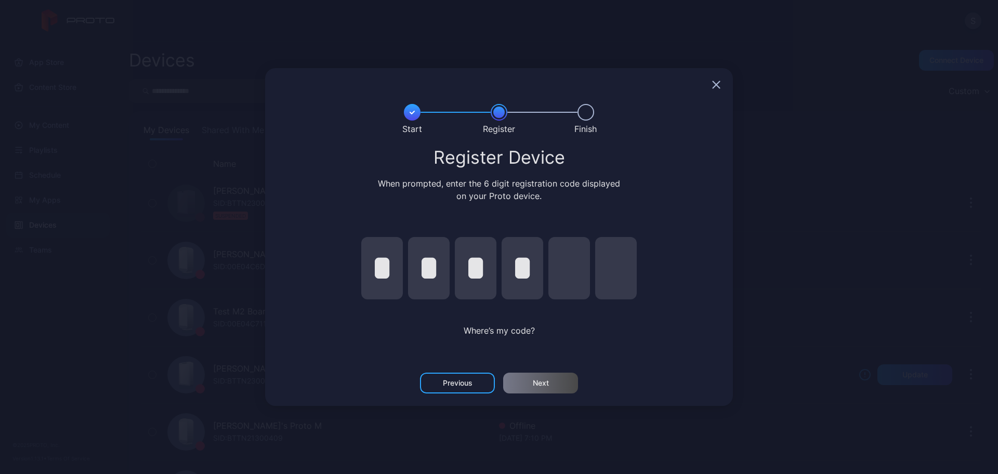
type input "*"
click at [525, 391] on div "Next" at bounding box center [540, 383] width 75 height 21
click at [532, 280] on input "*" at bounding box center [522, 268] width 42 height 62
type input "*"
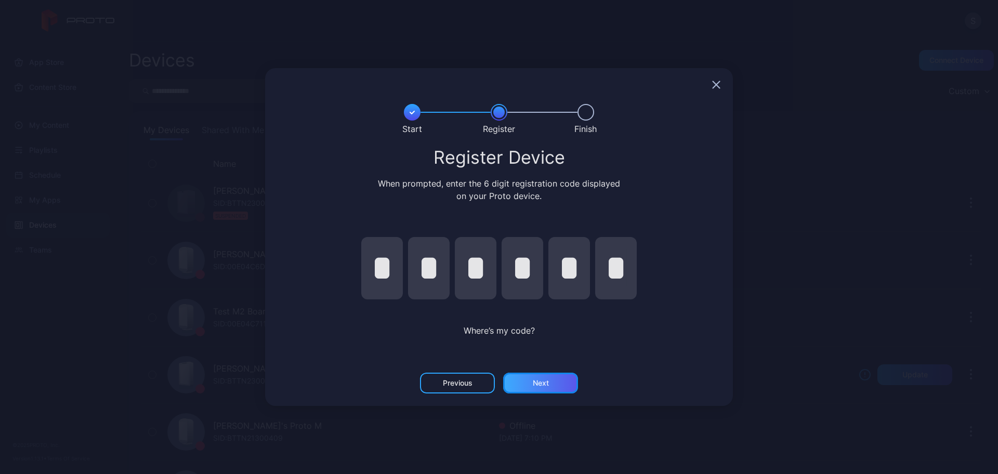
click at [534, 385] on div "Next" at bounding box center [541, 383] width 16 height 8
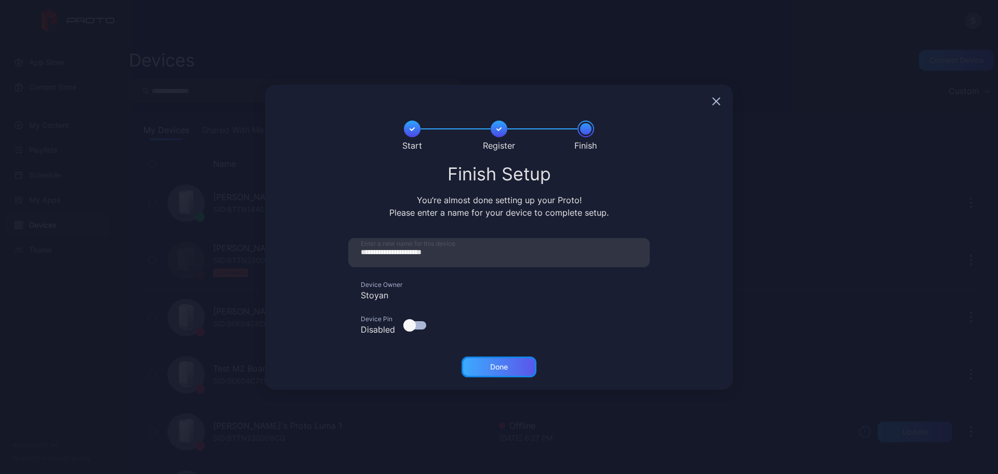
click at [491, 367] on div "Done" at bounding box center [499, 367] width 18 height 8
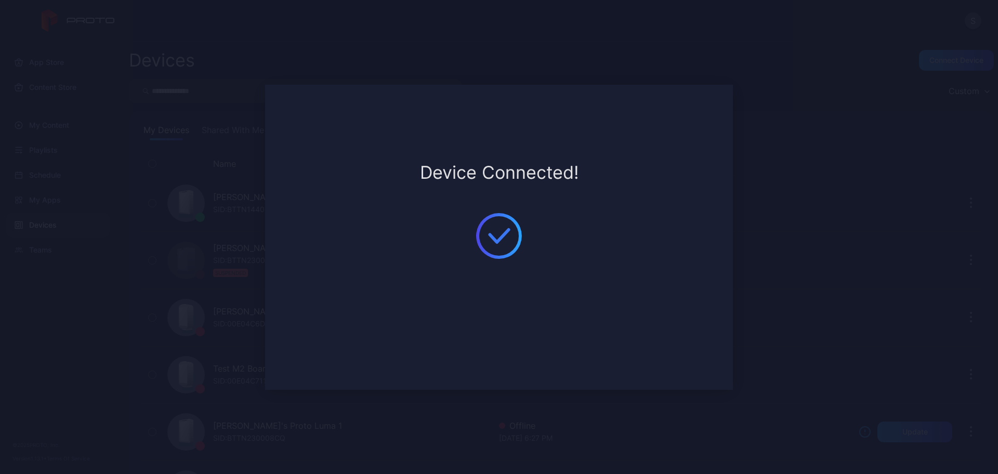
click at [478, 284] on div "Device Connected!" at bounding box center [499, 237] width 468 height 305
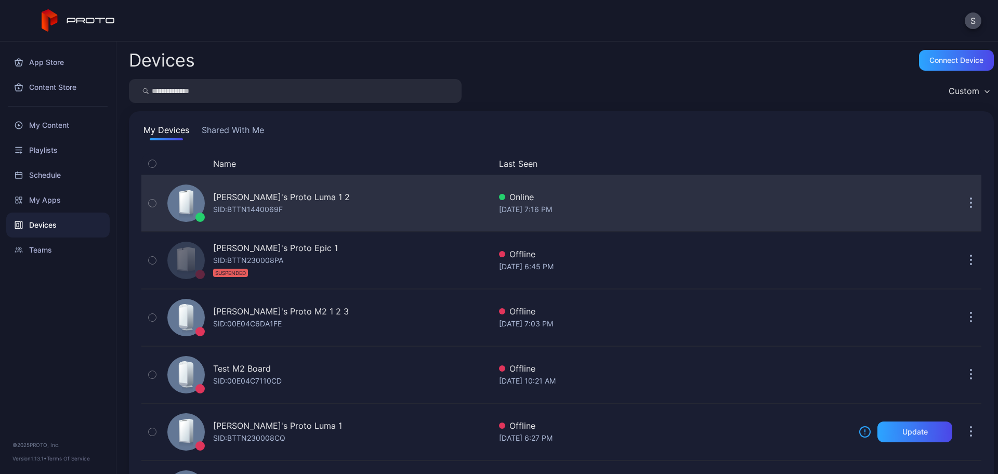
click at [246, 198] on div "[PERSON_NAME]'s Proto Luma 1 2" at bounding box center [281, 197] width 137 height 12
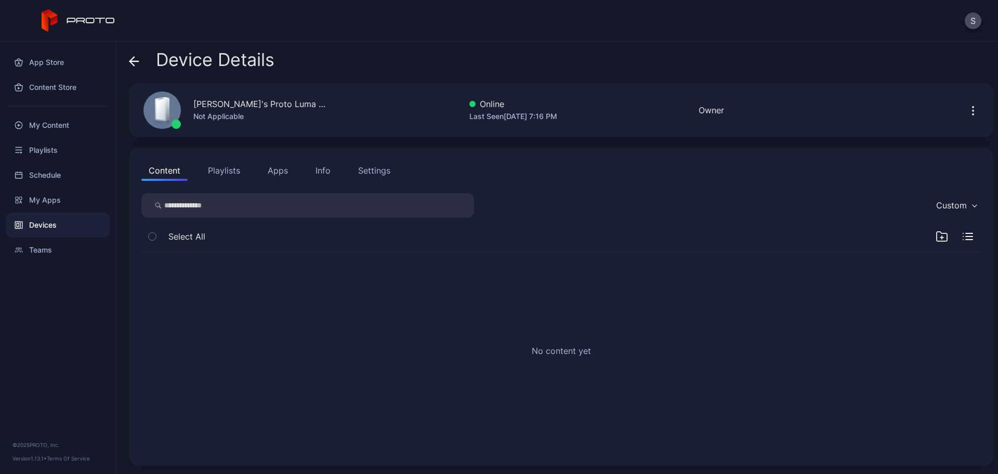
click at [369, 169] on div "Settings" at bounding box center [374, 170] width 32 height 12
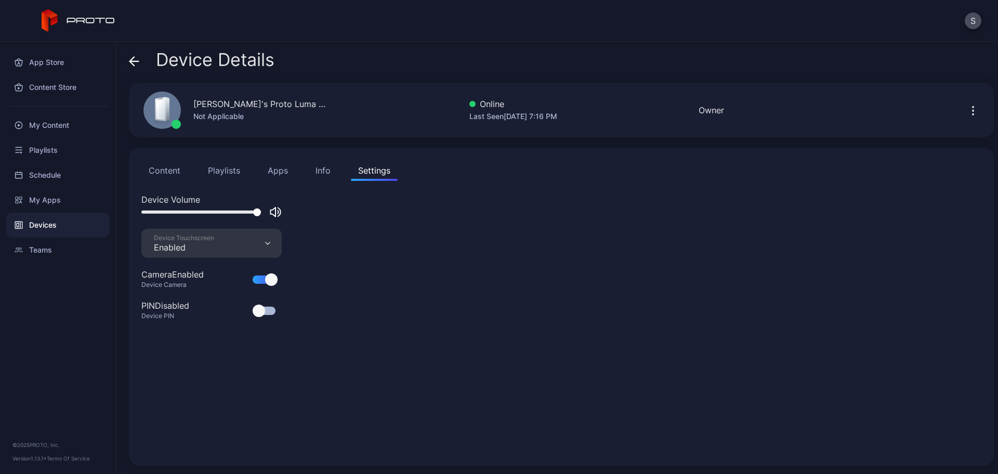
drag, startPoint x: 234, startPoint y: 210, endPoint x: 287, endPoint y: 220, distance: 53.4
click at [286, 219] on div "Device Volume" at bounding box center [561, 210] width 840 height 35
click at [135, 64] on icon at bounding box center [134, 61] width 10 height 10
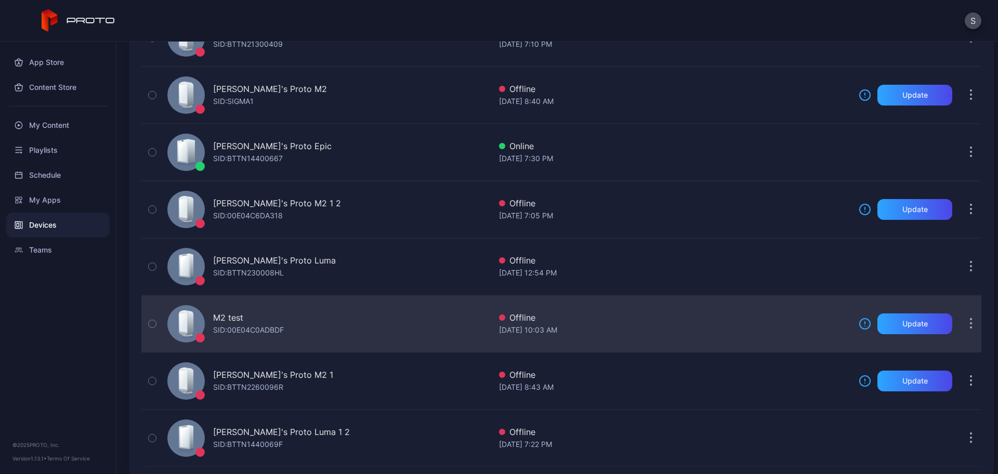
scroll to position [465, 0]
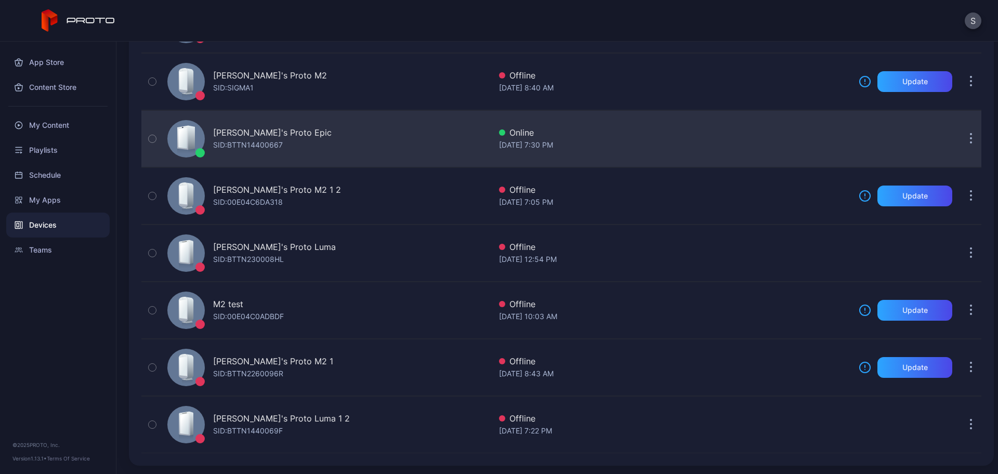
click at [265, 147] on div "SID: BTTN14400667" at bounding box center [248, 145] width 70 height 12
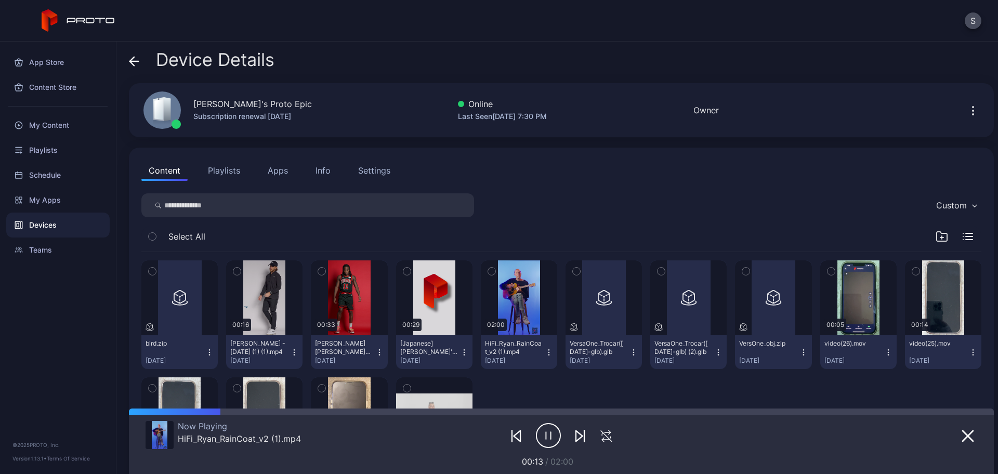
click at [361, 164] on div "Settings" at bounding box center [374, 170] width 32 height 12
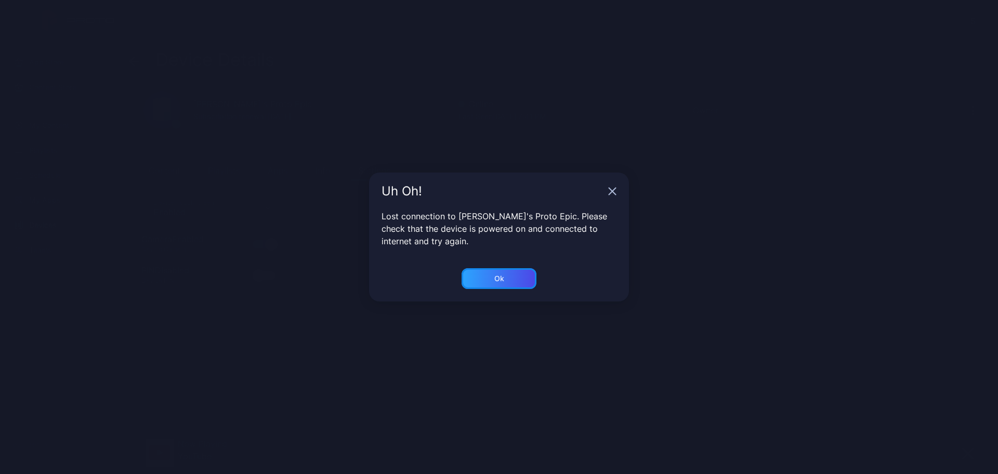
drag, startPoint x: 505, startPoint y: 281, endPoint x: 498, endPoint y: 279, distance: 6.6
click at [501, 281] on div "Ok" at bounding box center [498, 278] width 75 height 21
click at [494, 276] on div "Ok" at bounding box center [499, 278] width 10 height 8
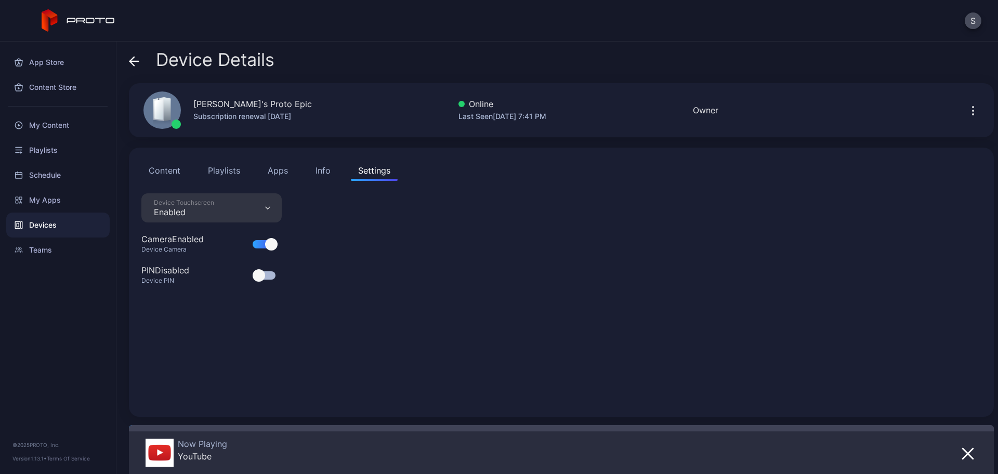
click at [270, 277] on div at bounding box center [264, 275] width 23 height 8
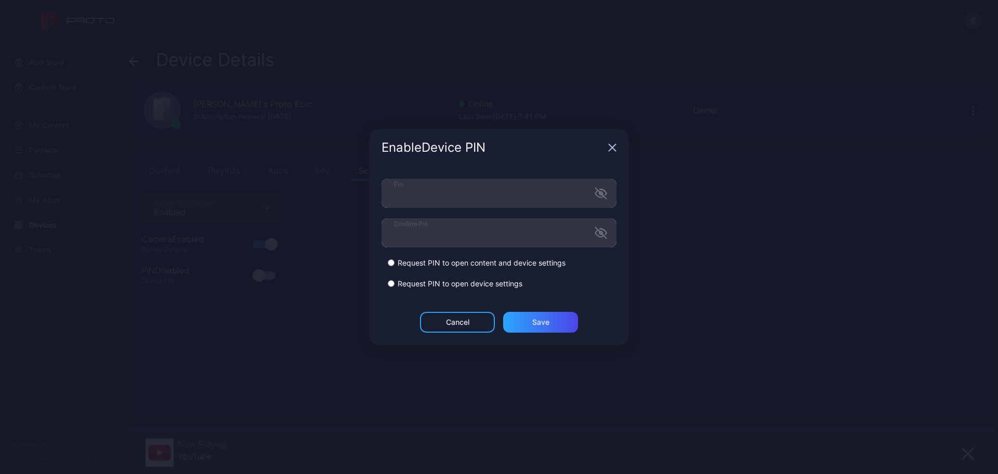
click at [485, 282] on label "Request PIN to open device settings" at bounding box center [460, 284] width 125 height 10
click at [538, 321] on div "Save" at bounding box center [540, 322] width 17 height 8
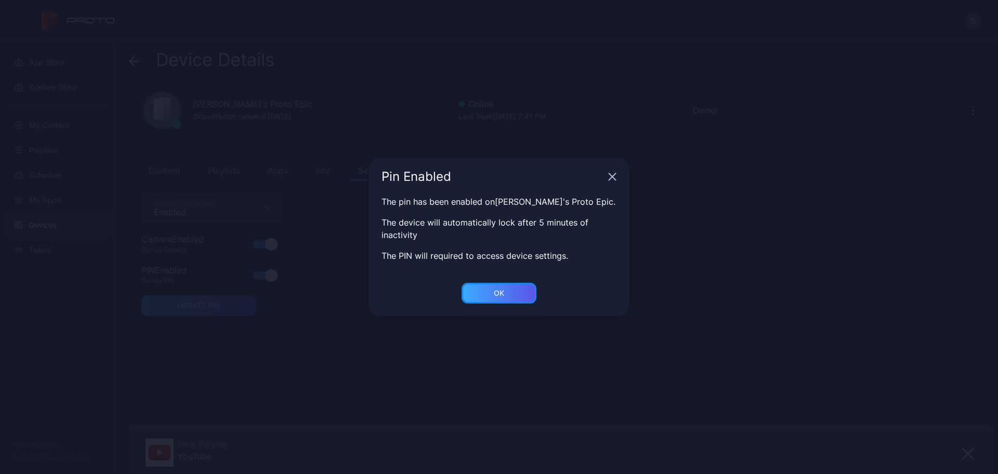
click at [480, 290] on div "OK" at bounding box center [498, 293] width 75 height 21
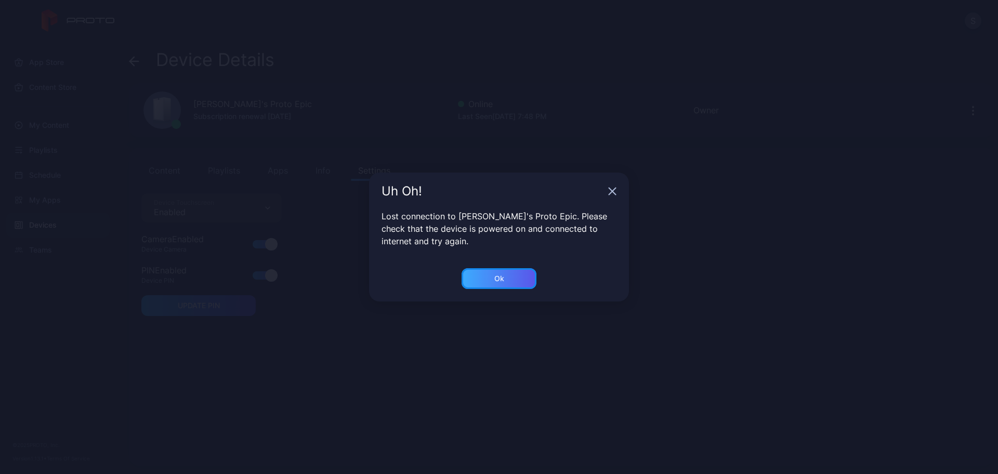
click at [480, 274] on div "Ok" at bounding box center [498, 278] width 75 height 21
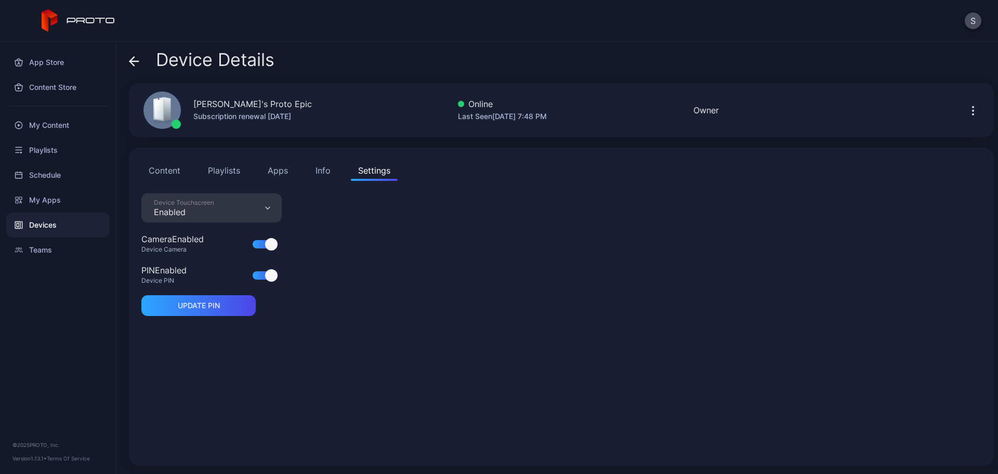
click at [964, 103] on button "button" at bounding box center [972, 110] width 17 height 21
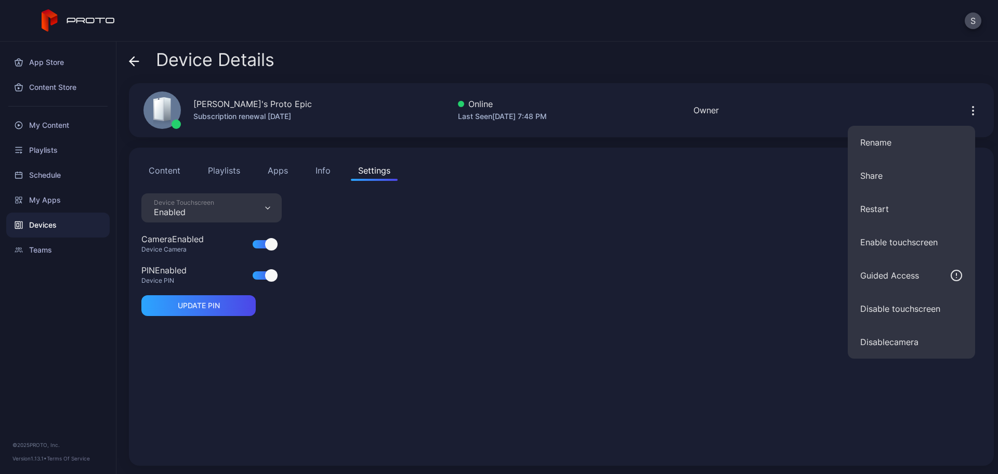
click at [139, 57] on icon at bounding box center [134, 61] width 10 height 10
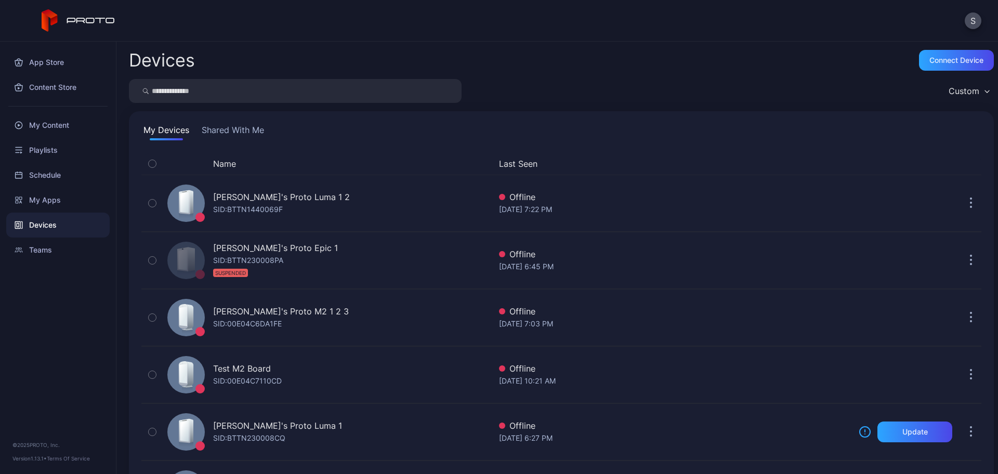
scroll to position [465, 0]
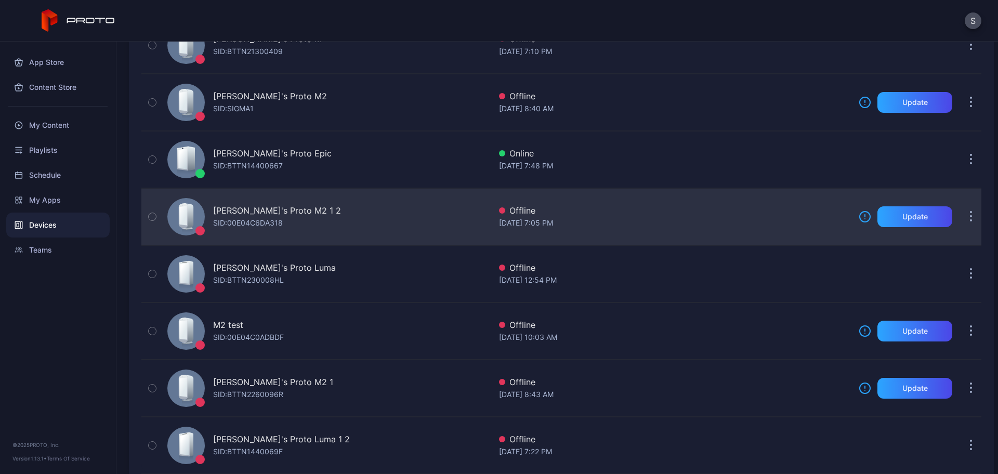
scroll to position [390, 0]
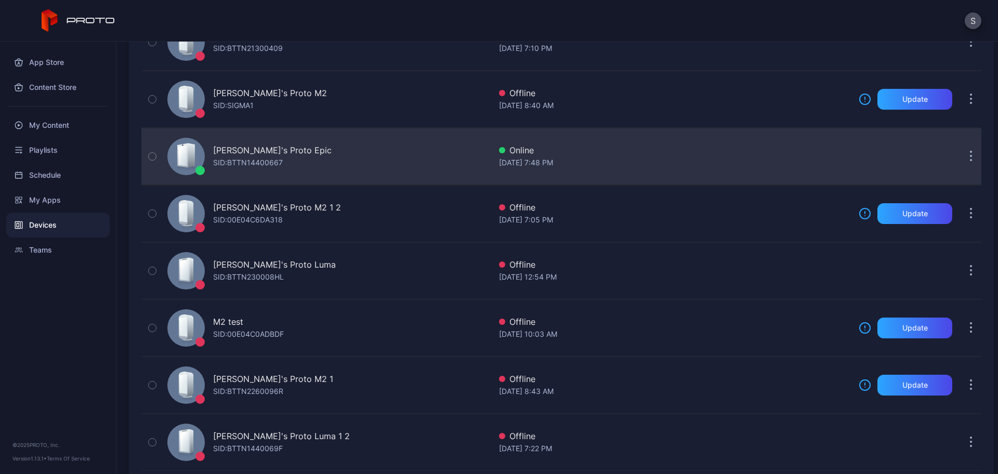
click at [261, 162] on div "SID: BTTN14400667" at bounding box center [248, 162] width 70 height 12
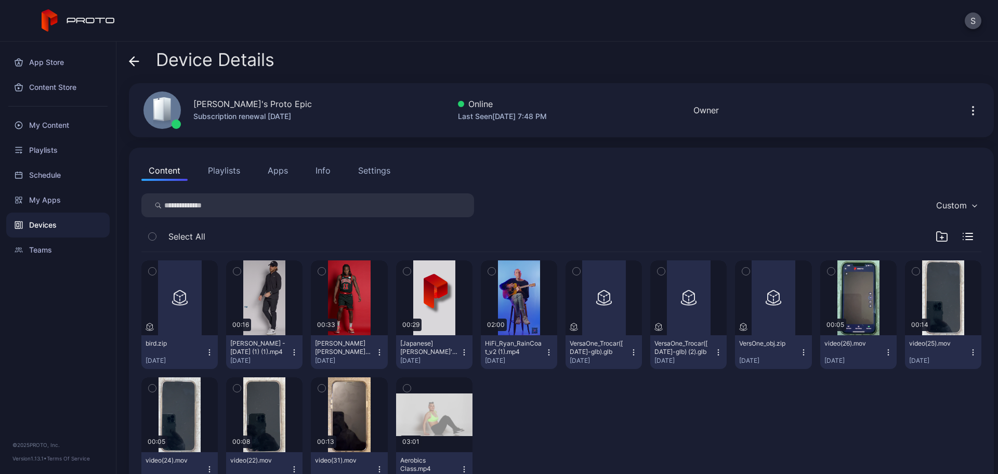
click at [967, 112] on icon "button" at bounding box center [973, 110] width 12 height 12
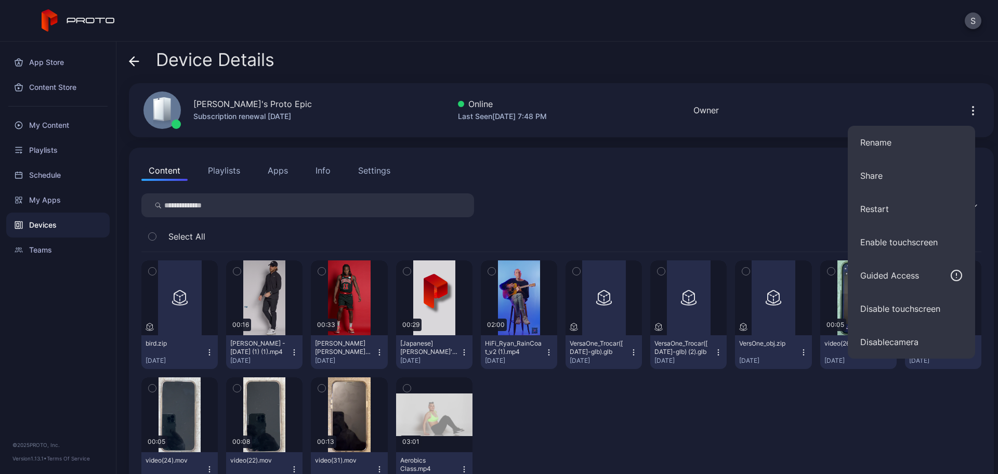
click at [377, 176] on div "Settings" at bounding box center [374, 170] width 32 height 12
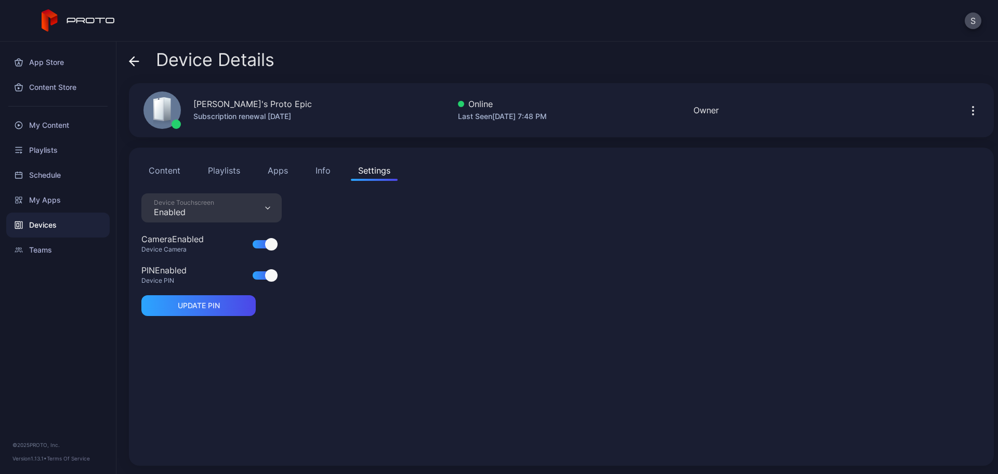
click at [972, 114] on icon "button" at bounding box center [972, 114] width 1 height 1
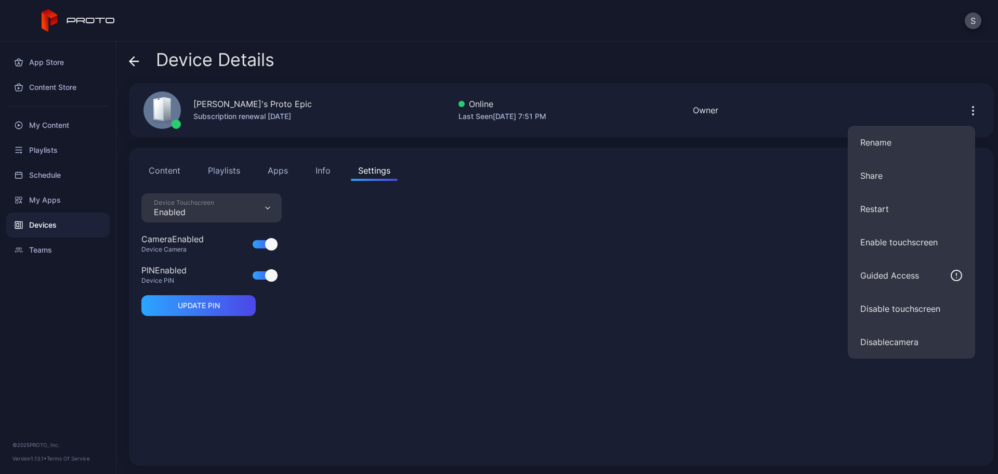
click at [257, 275] on div at bounding box center [264, 275] width 23 height 8
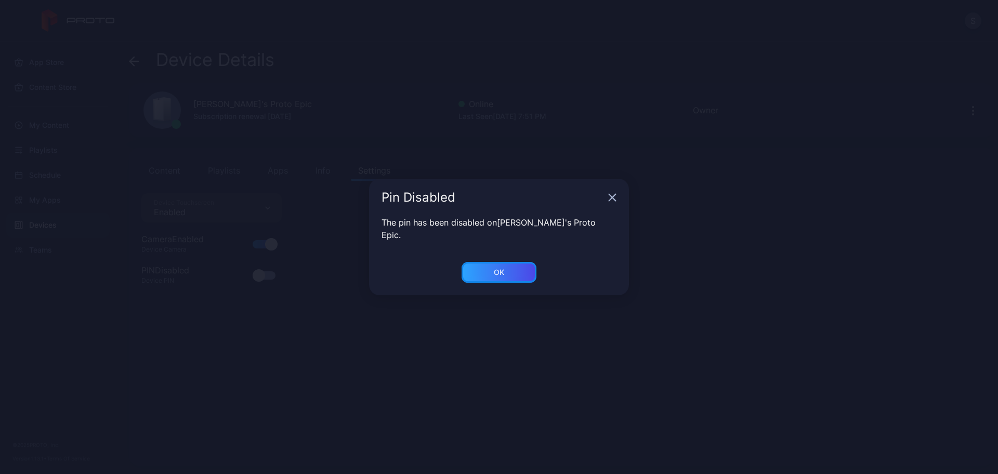
click at [478, 267] on div "OK" at bounding box center [498, 272] width 75 height 21
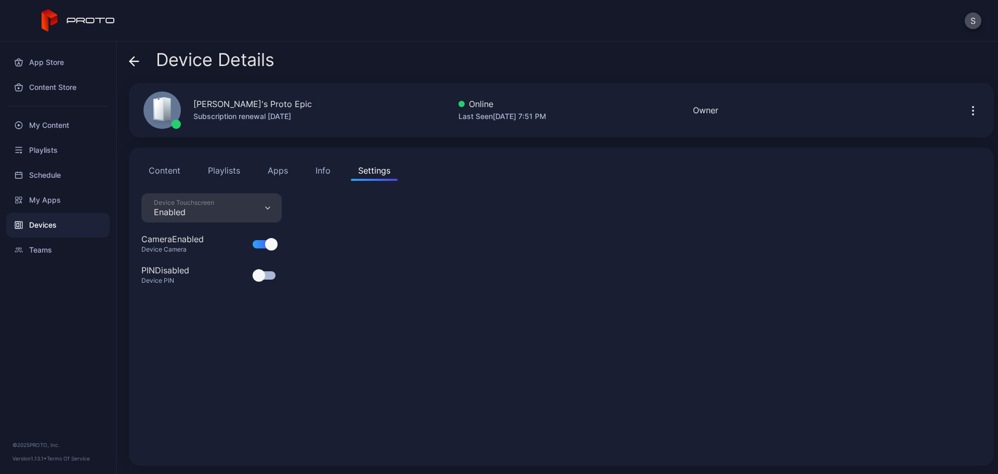
click at [967, 112] on icon "button" at bounding box center [973, 110] width 12 height 12
click at [142, 57] on div "Device Details" at bounding box center [201, 62] width 145 height 25
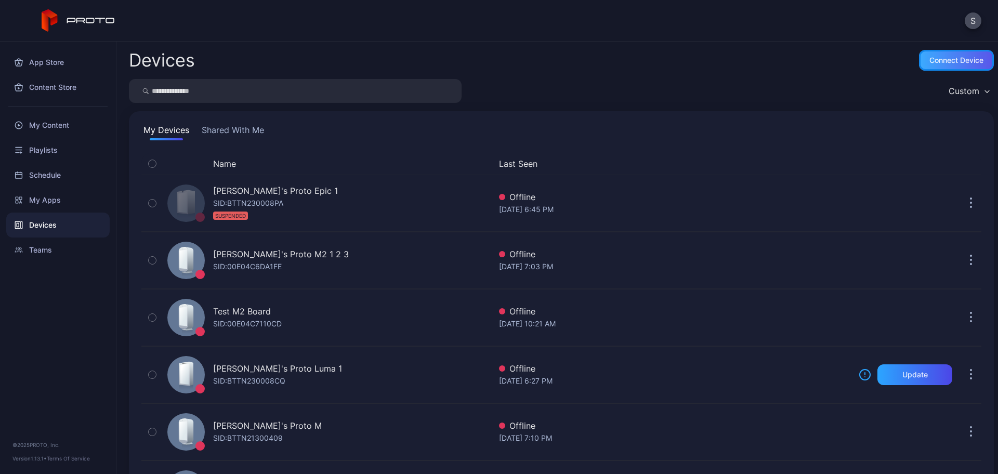
click at [939, 59] on div "Connect device" at bounding box center [956, 60] width 54 height 8
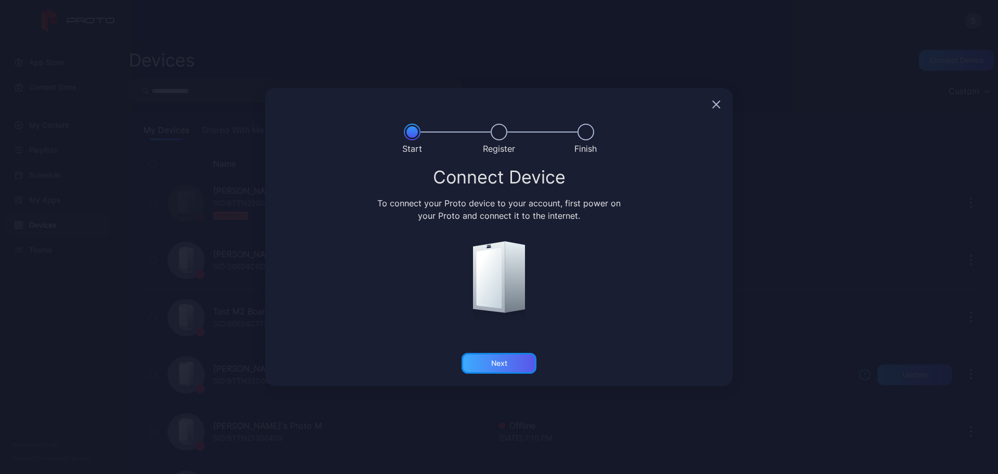
click at [509, 359] on div "Next" at bounding box center [498, 363] width 75 height 21
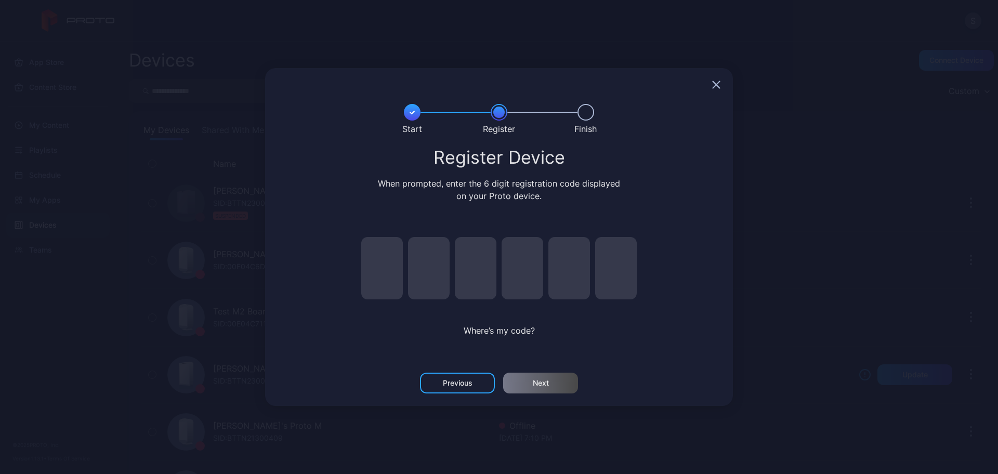
click at [373, 271] on input "pin code 1 of 6" at bounding box center [382, 268] width 42 height 62
type input "*"
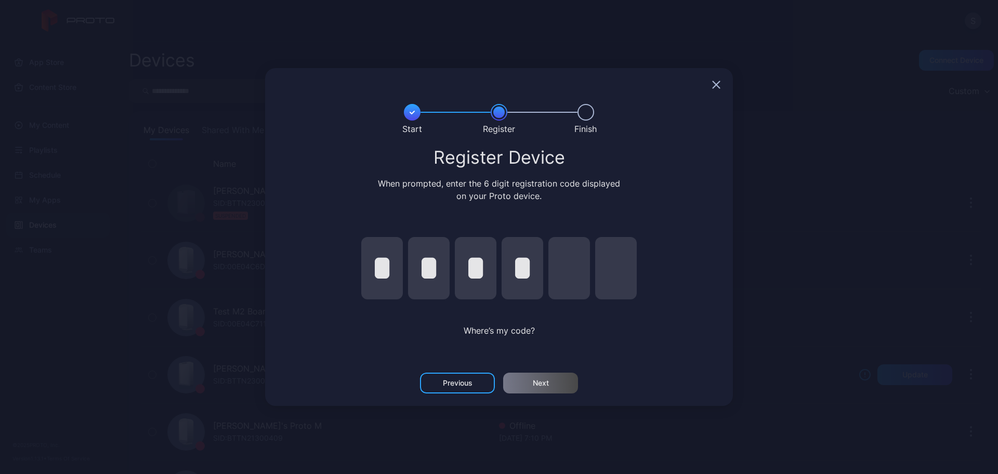
type input "*"
click at [555, 386] on div "Next" at bounding box center [540, 383] width 75 height 21
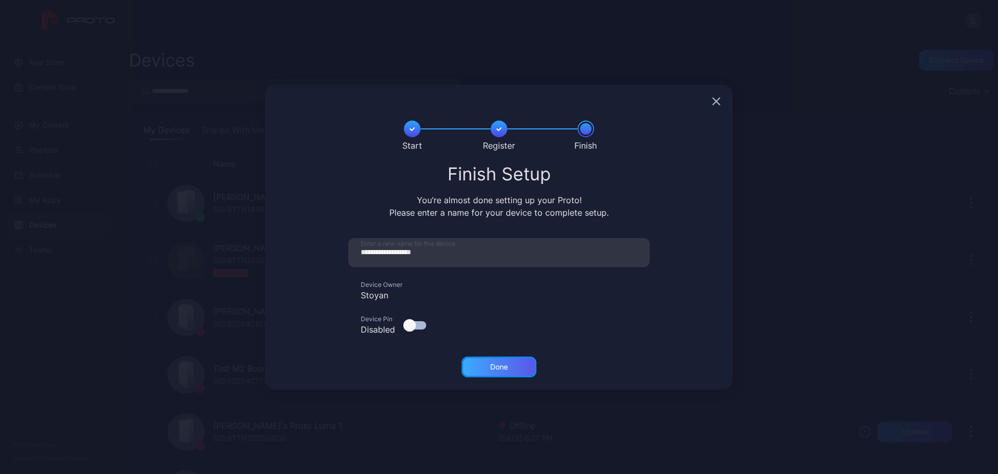
click at [496, 371] on div "Done" at bounding box center [498, 366] width 75 height 21
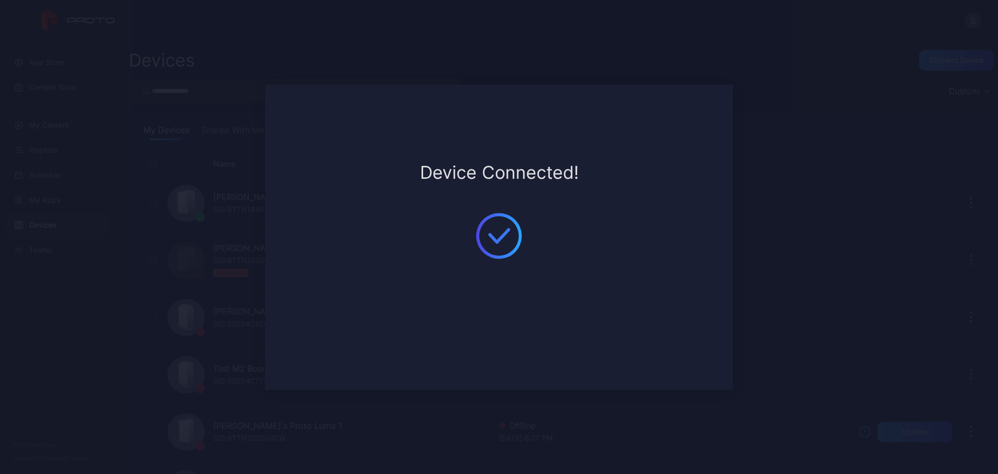
click at [758, 107] on div "**********" at bounding box center [499, 237] width 998 height 474
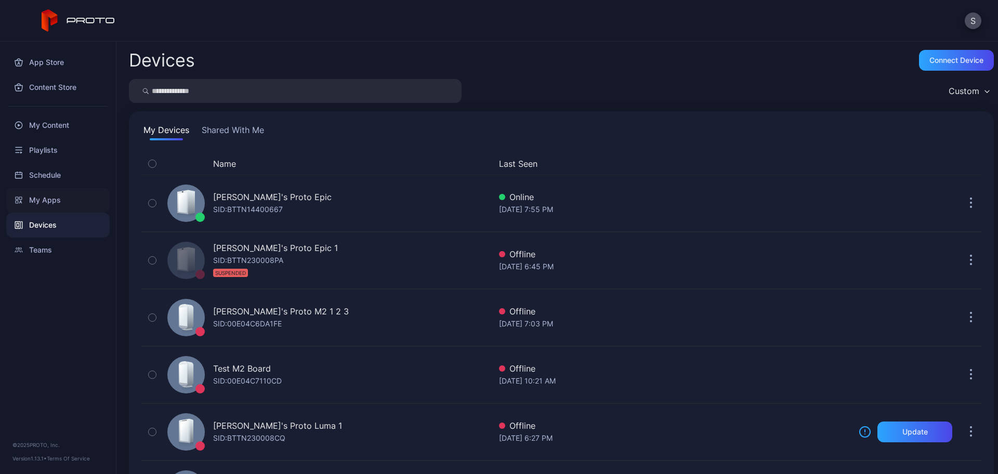
click at [49, 201] on div "My Apps" at bounding box center [57, 200] width 103 height 25
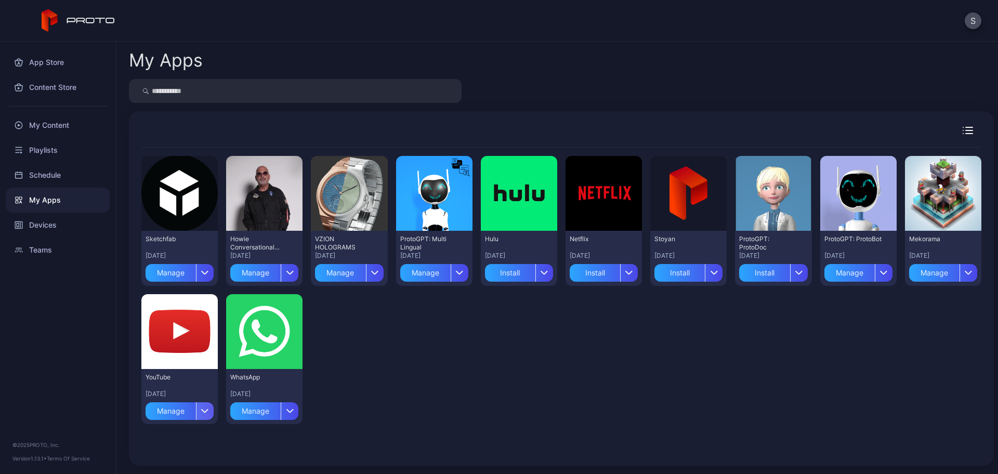
click at [201, 411] on icon "button" at bounding box center [205, 410] width 8 height 4
click at [190, 340] on button "Install" at bounding box center [179, 342] width 88 height 33
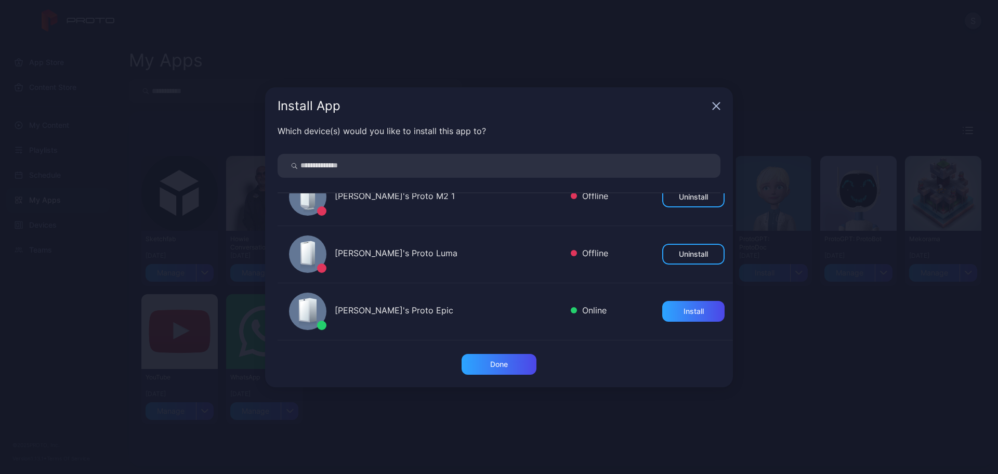
scroll to position [595, 0]
click at [683, 253] on div "Install" at bounding box center [693, 255] width 20 height 8
click at [504, 366] on div "Done" at bounding box center [499, 364] width 18 height 8
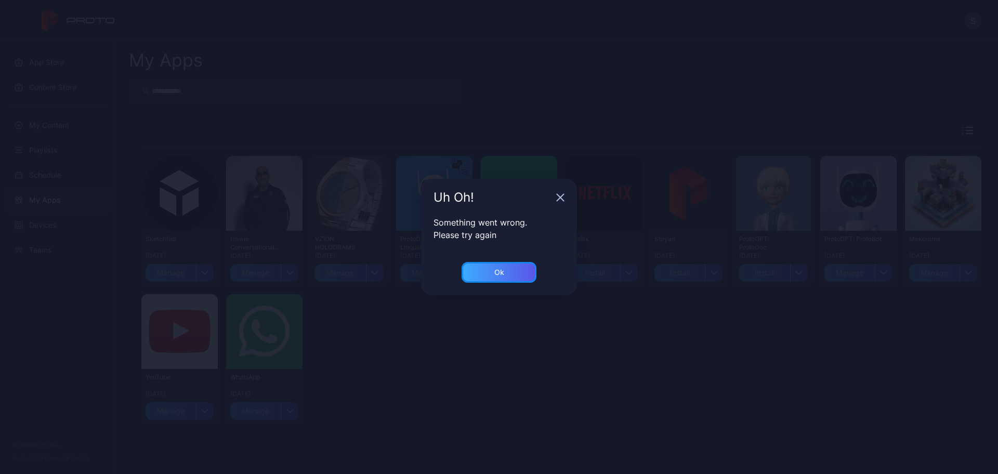
click at [515, 268] on div "Ok" at bounding box center [498, 272] width 75 height 21
